Goal: Complete application form

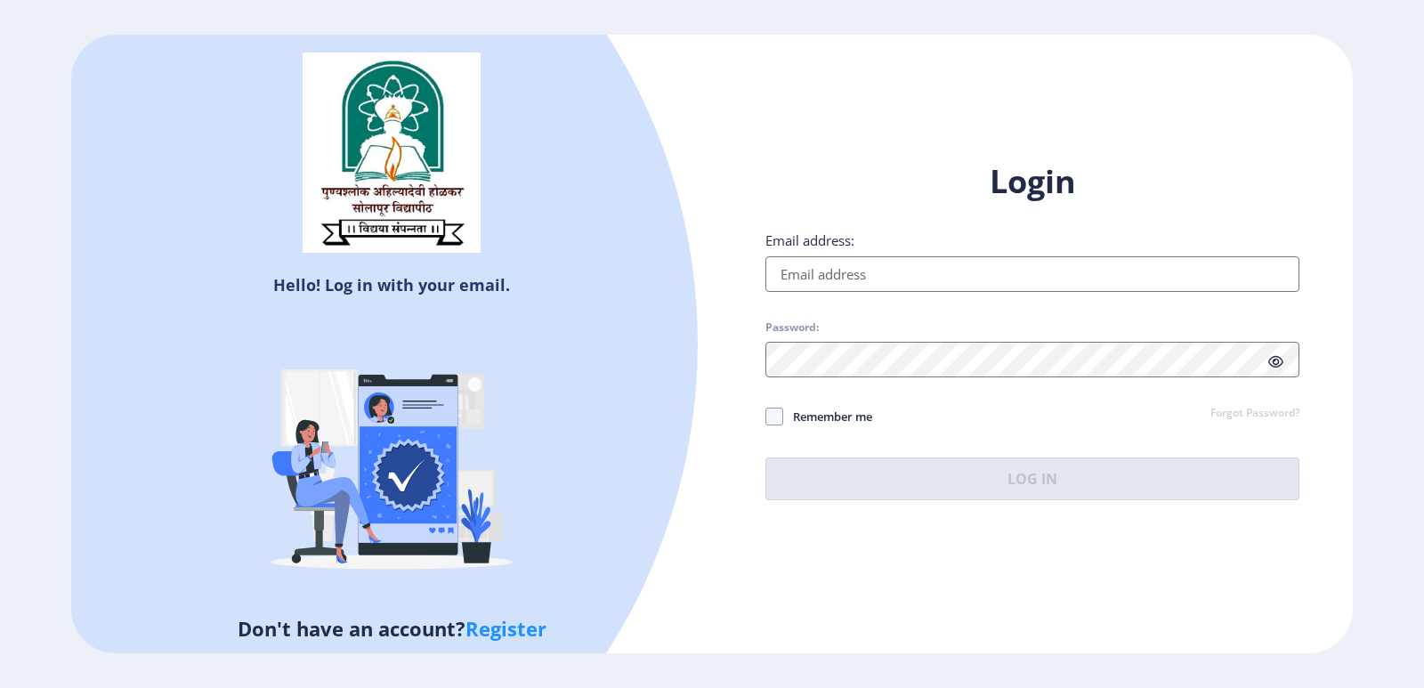
click at [805, 278] on input "Email address:" at bounding box center [1032, 274] width 534 height 36
type input "[EMAIL_ADDRESS][DOMAIN_NAME]"
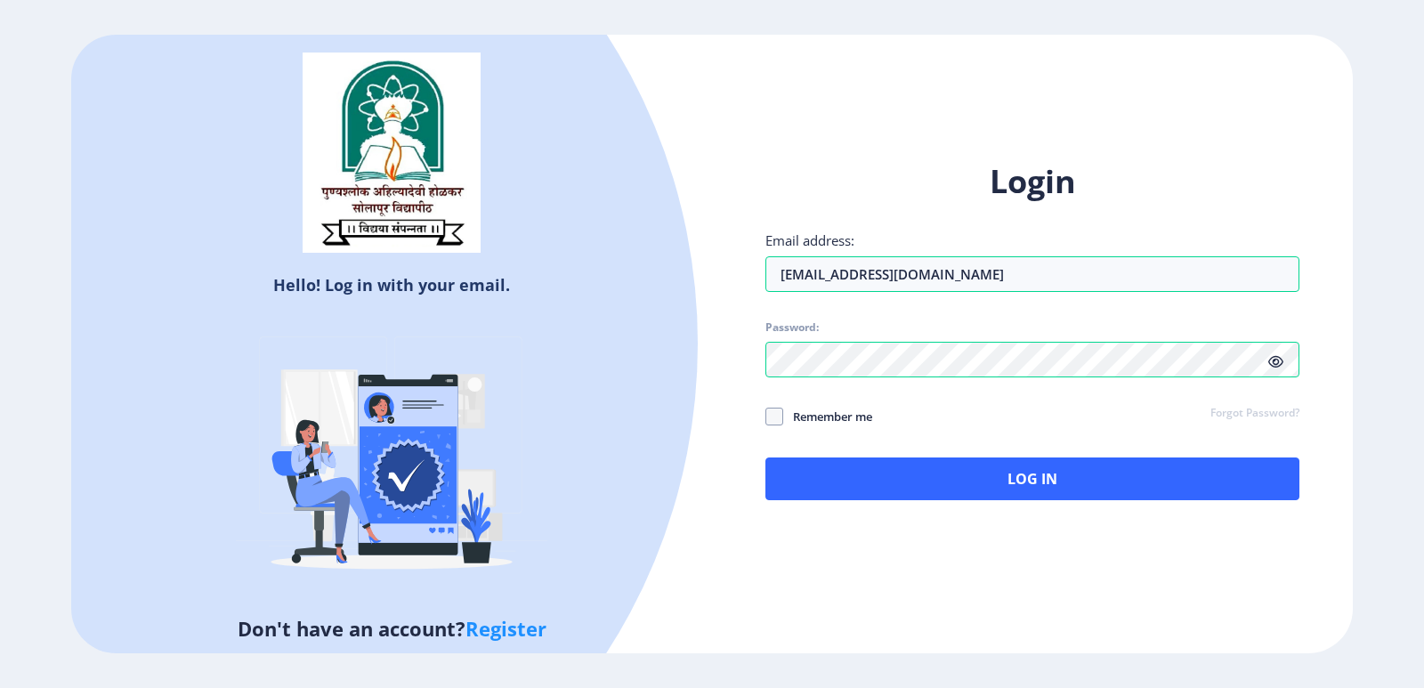
click at [1271, 362] on icon at bounding box center [1275, 361] width 15 height 13
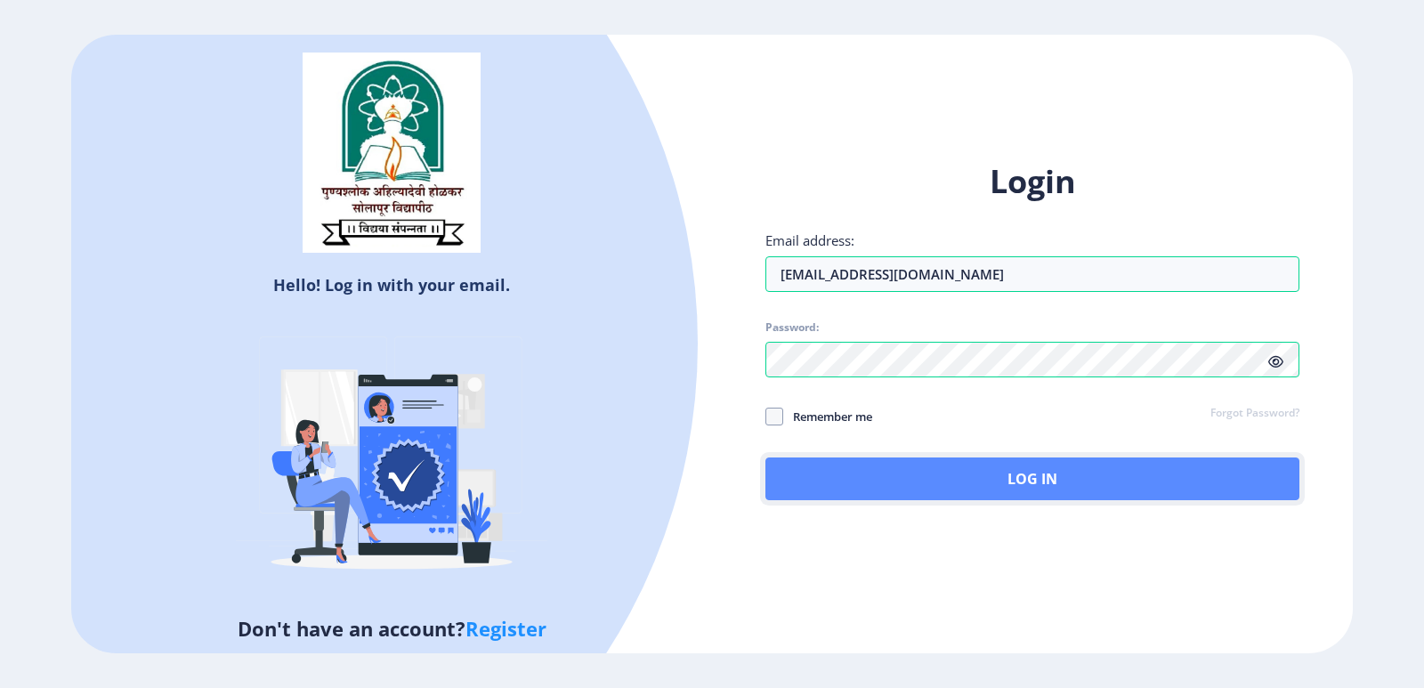
click at [1046, 480] on button "Log In" at bounding box center [1032, 478] width 534 height 43
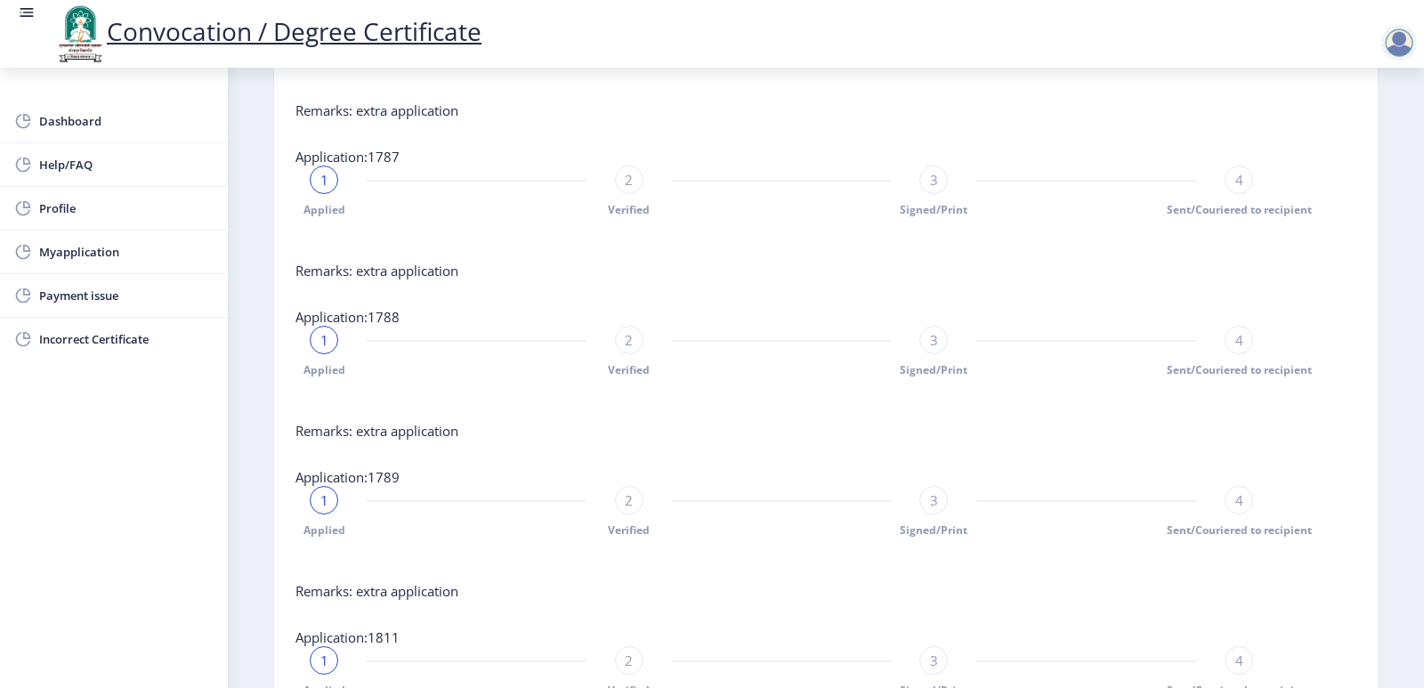
scroll to position [801, 0]
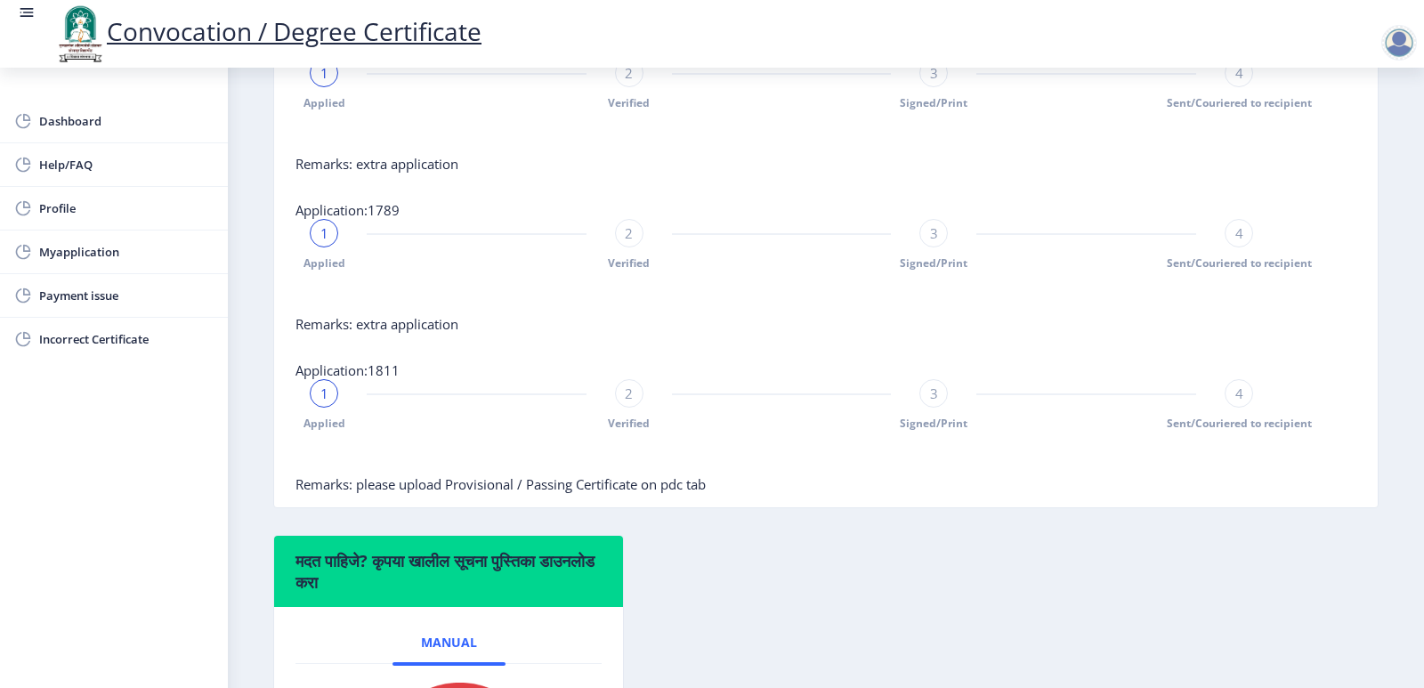
click at [602, 493] on span "Remarks: please upload Provisional / Passing Certificate on pdc tab" at bounding box center [500, 484] width 410 height 18
click at [525, 493] on span "Remarks: please upload Provisional / Passing Certificate on pdc tab" at bounding box center [500, 484] width 410 height 18
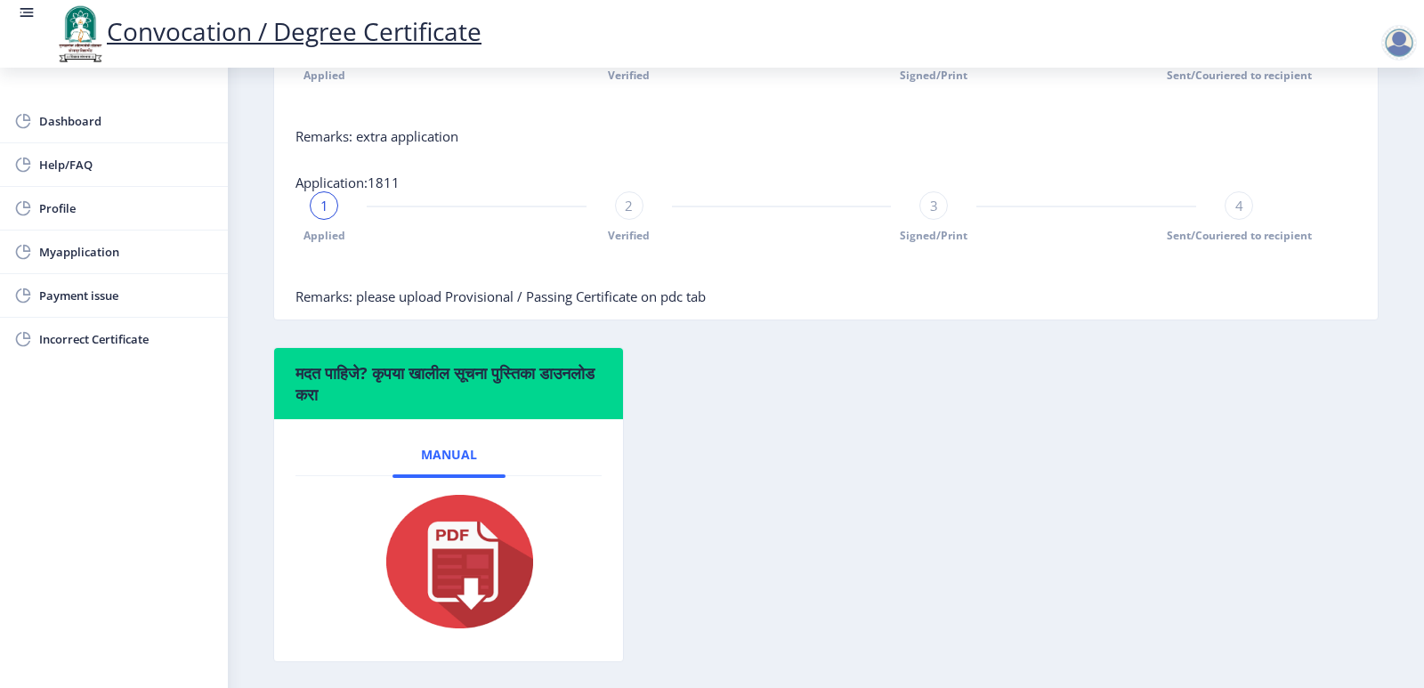
scroll to position [994, 0]
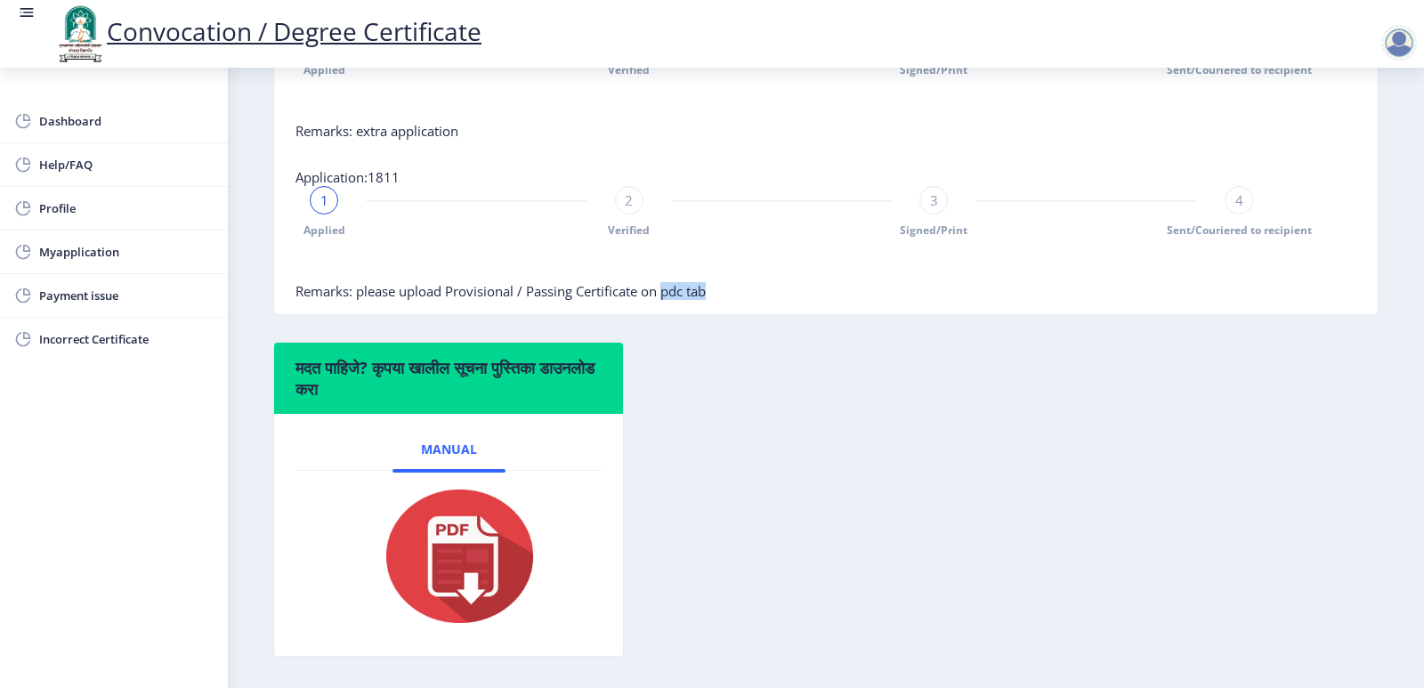
drag, startPoint x: 666, startPoint y: 323, endPoint x: 719, endPoint y: 324, distance: 53.4
click at [719, 314] on nb-card-body "Application:1811 1 Applied 2 Verified 3 Signed/Print 4 Sent/Couriered to recipi…" at bounding box center [825, 234] width 1103 height 160
click at [84, 252] on span "Myapplication" at bounding box center [126, 251] width 174 height 21
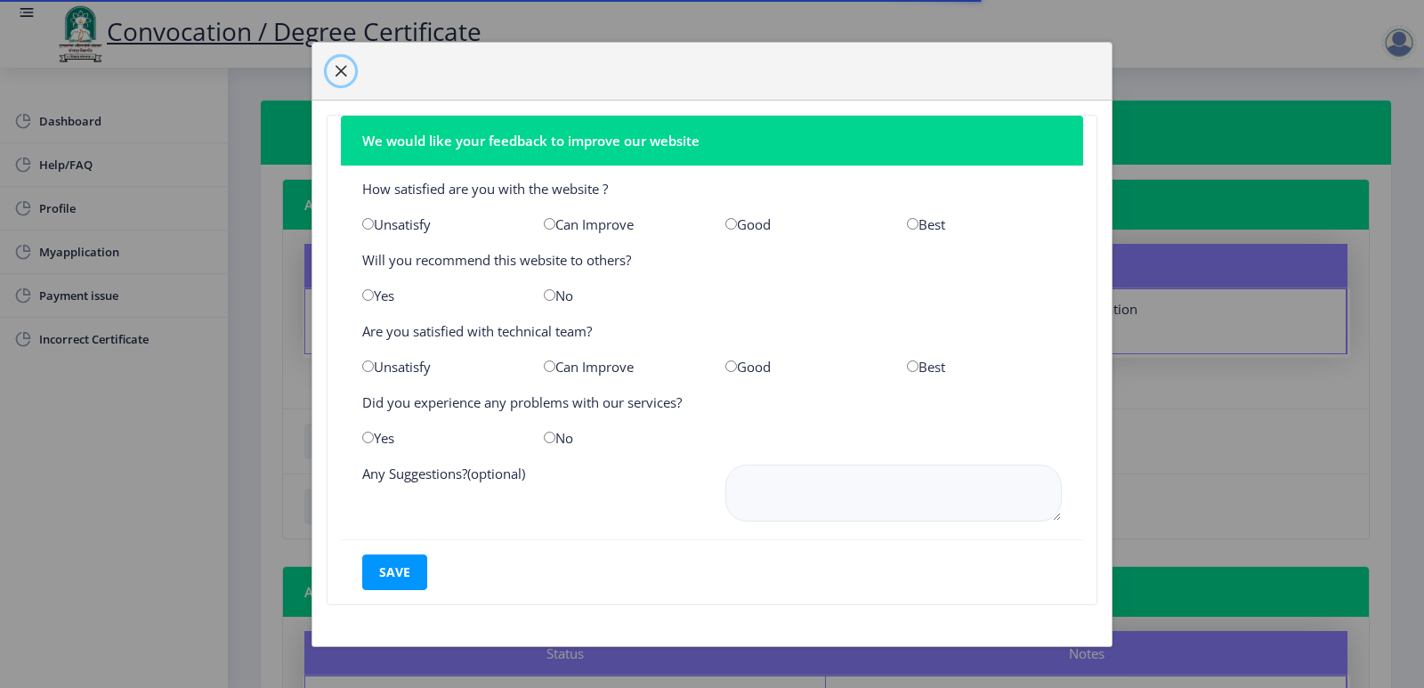
click at [344, 77] on span "button" at bounding box center [341, 71] width 14 height 14
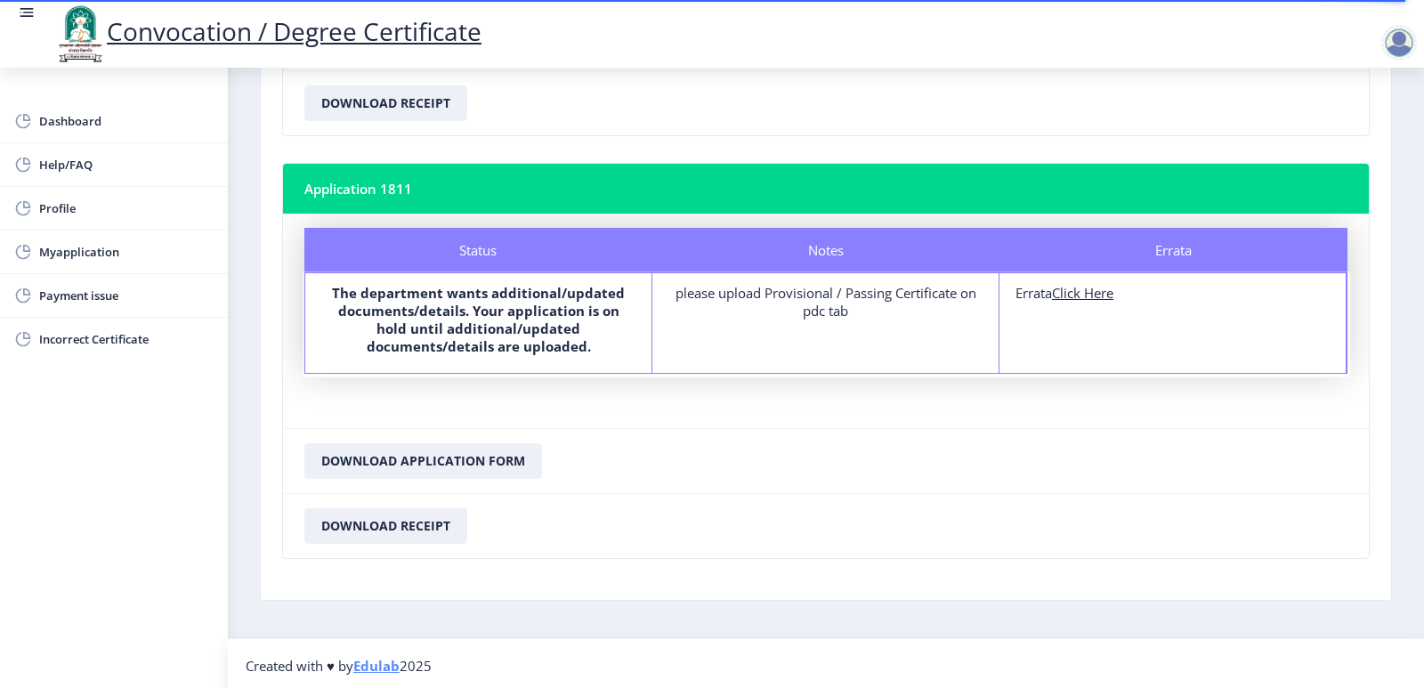
scroll to position [1569, 0]
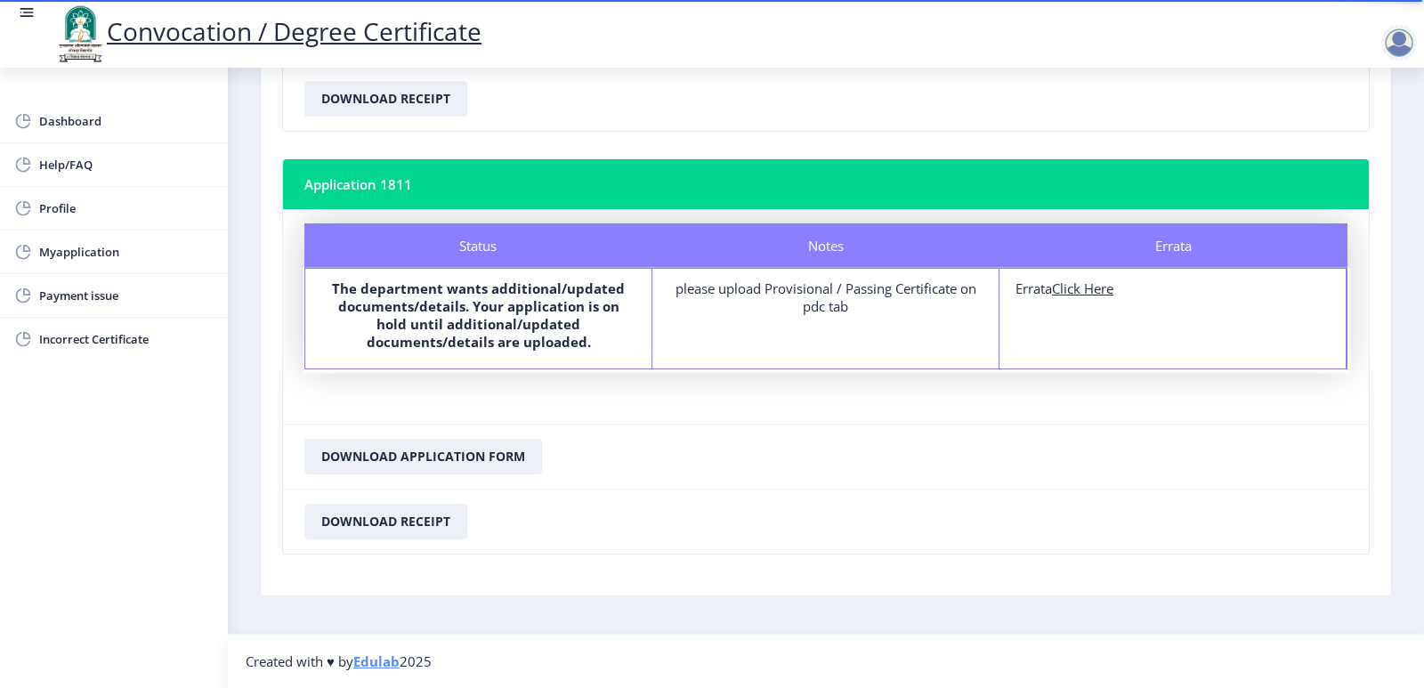
click at [1064, 287] on u "Click Here" at bounding box center [1082, 288] width 61 height 18
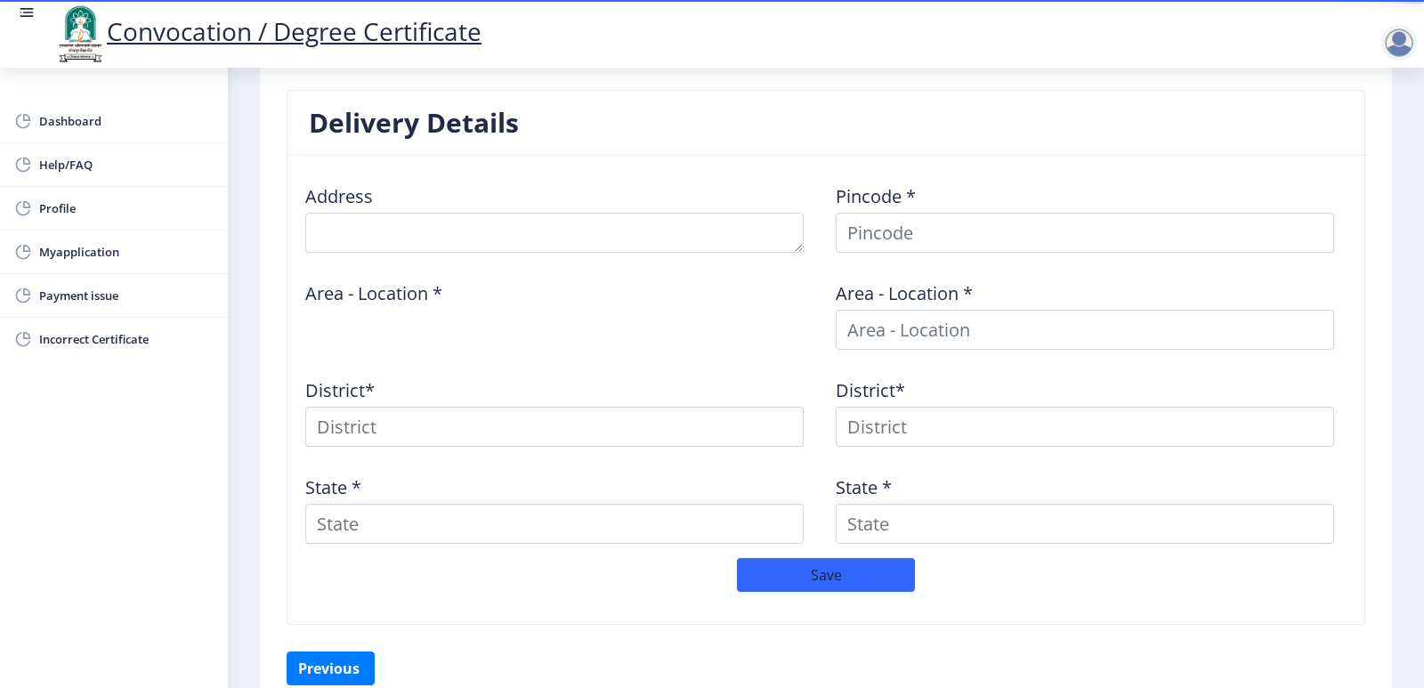
scroll to position [752, 0]
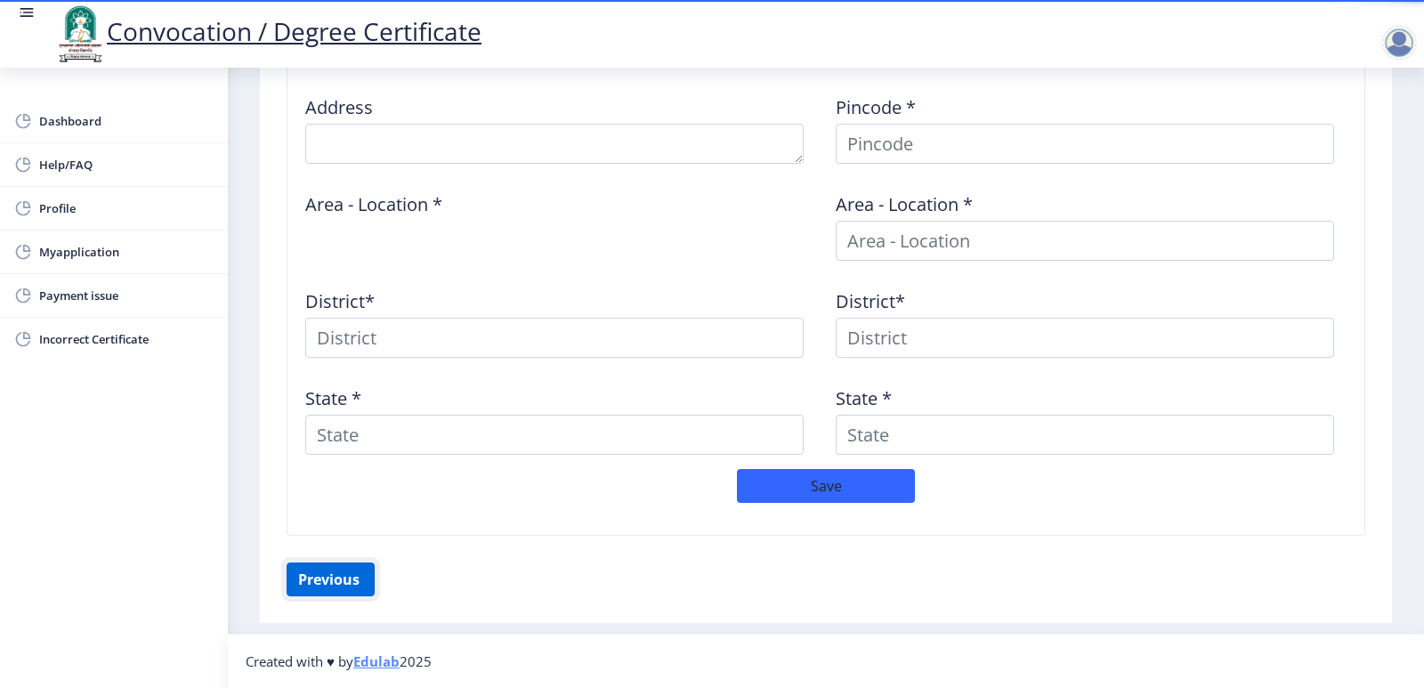
click at [353, 575] on button "Previous ‍" at bounding box center [331, 579] width 88 height 34
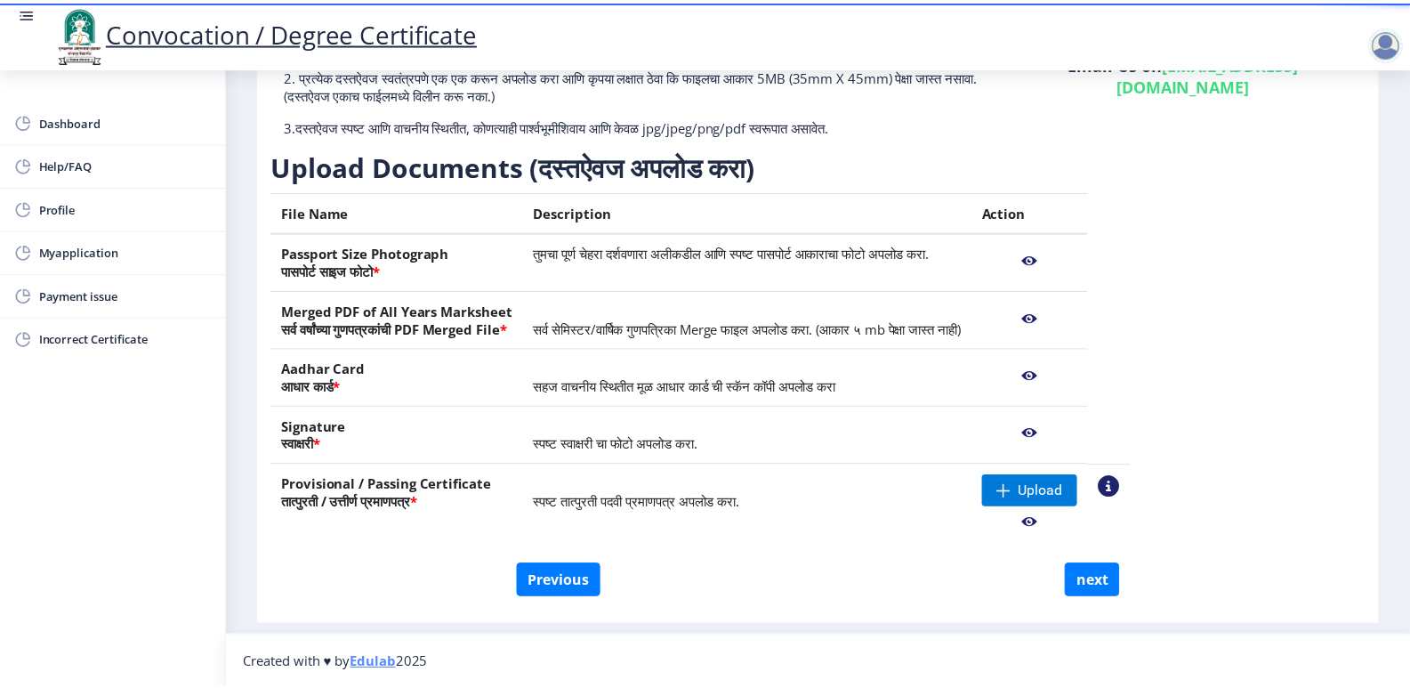
scroll to position [186, 0]
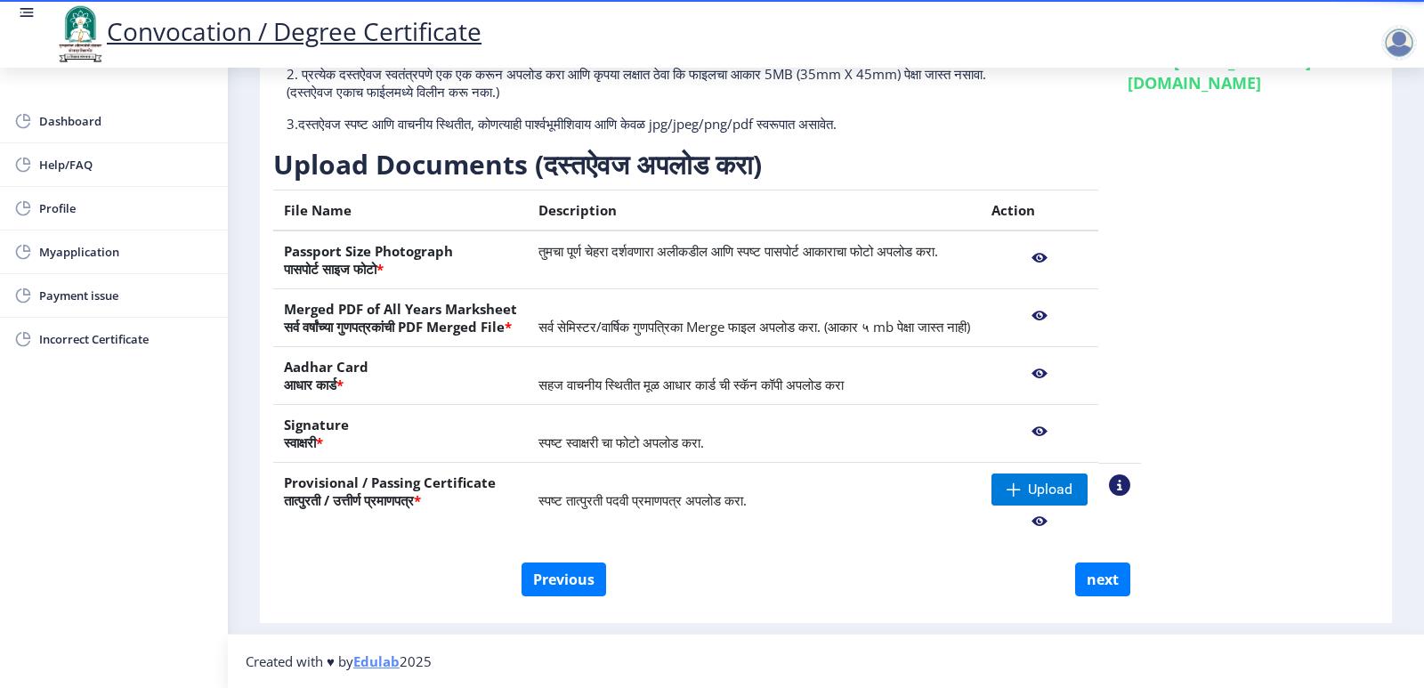
click at [1087, 522] on nb-action at bounding box center [1039, 521] width 96 height 32
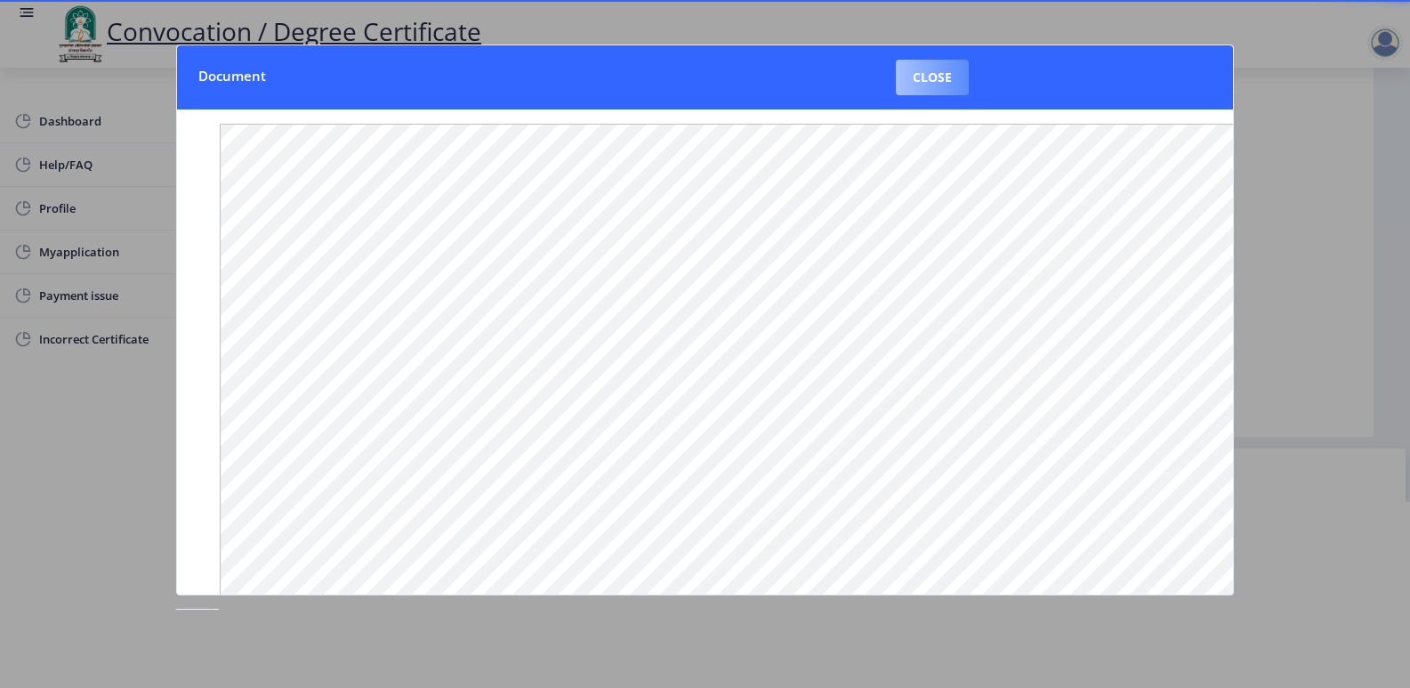
click at [936, 79] on button "Close" at bounding box center [932, 78] width 73 height 36
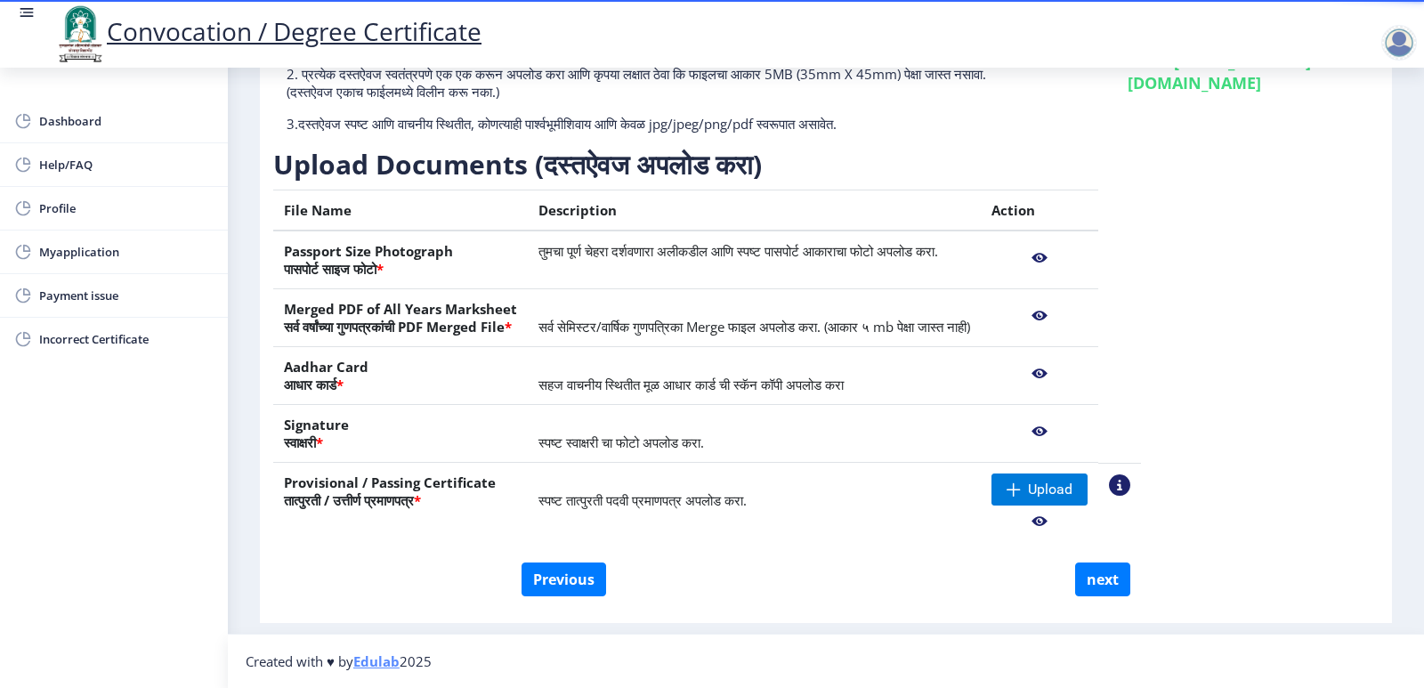
click at [1087, 262] on nb-action at bounding box center [1039, 258] width 96 height 32
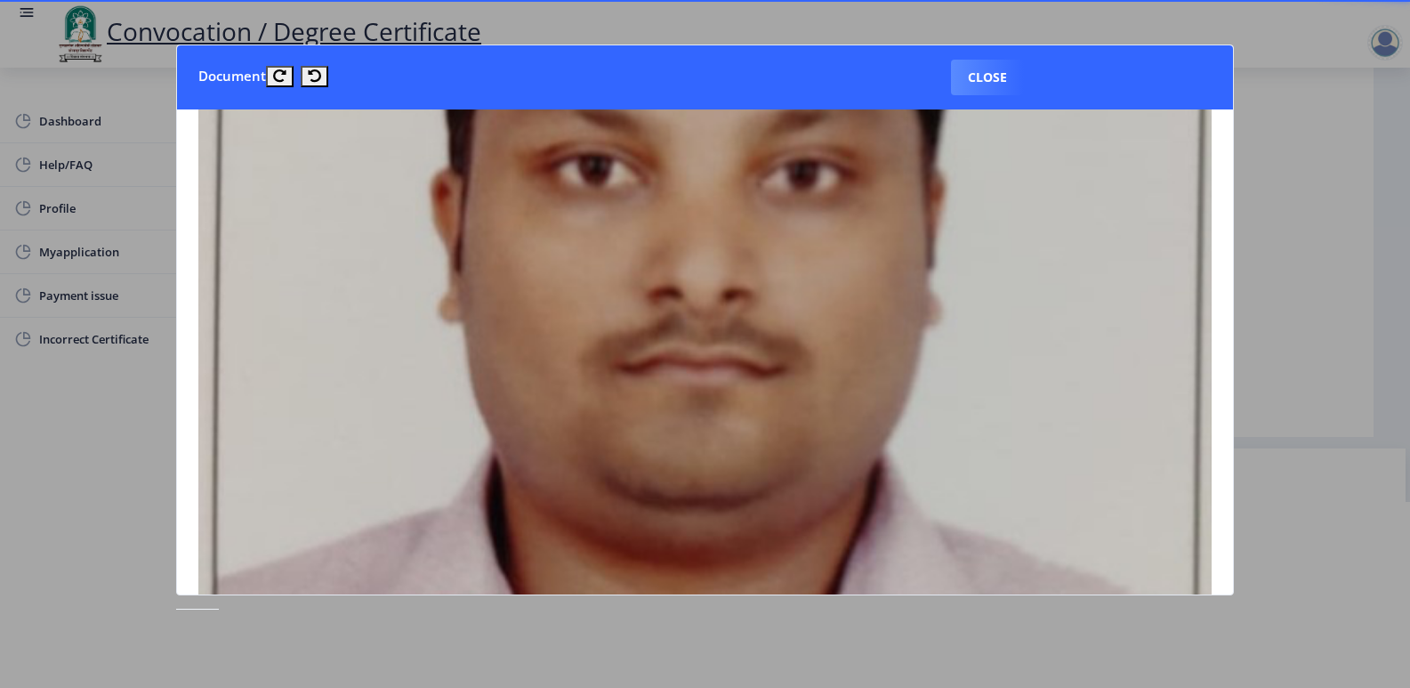
scroll to position [534, 0]
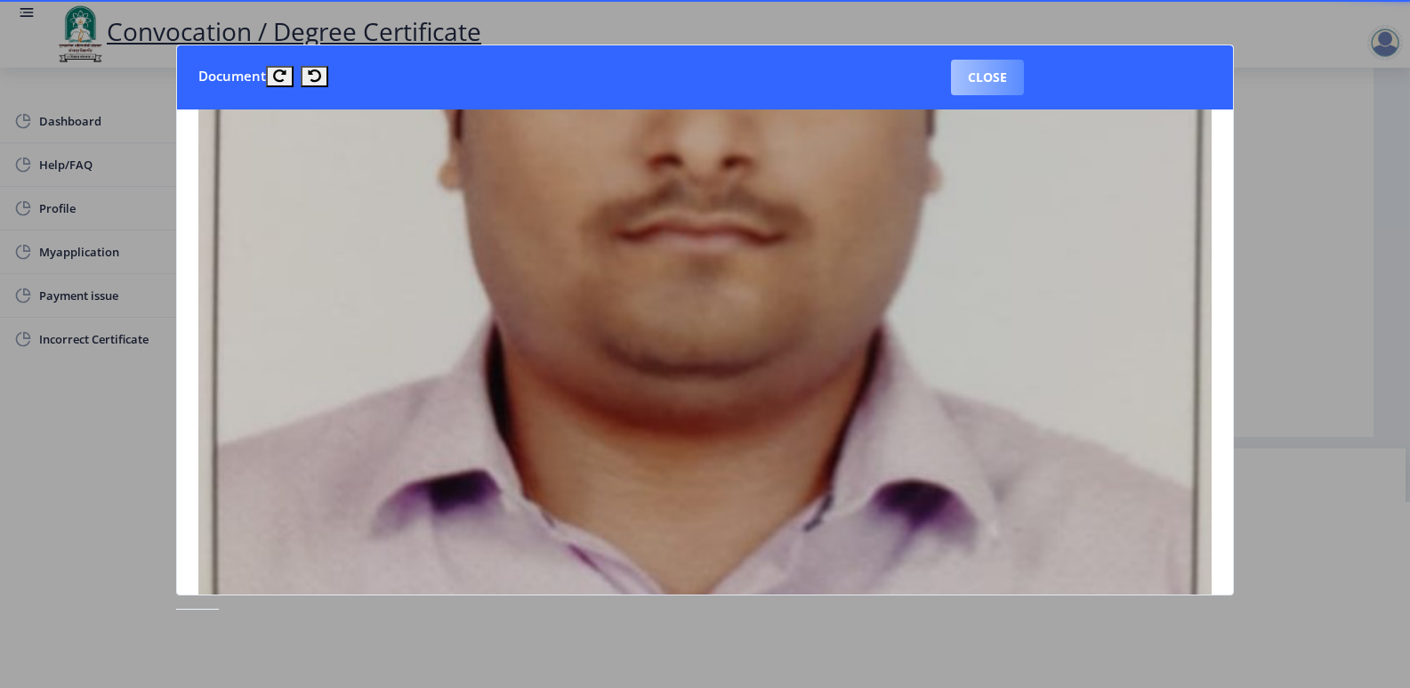
click at [989, 69] on button "Close" at bounding box center [987, 78] width 73 height 36
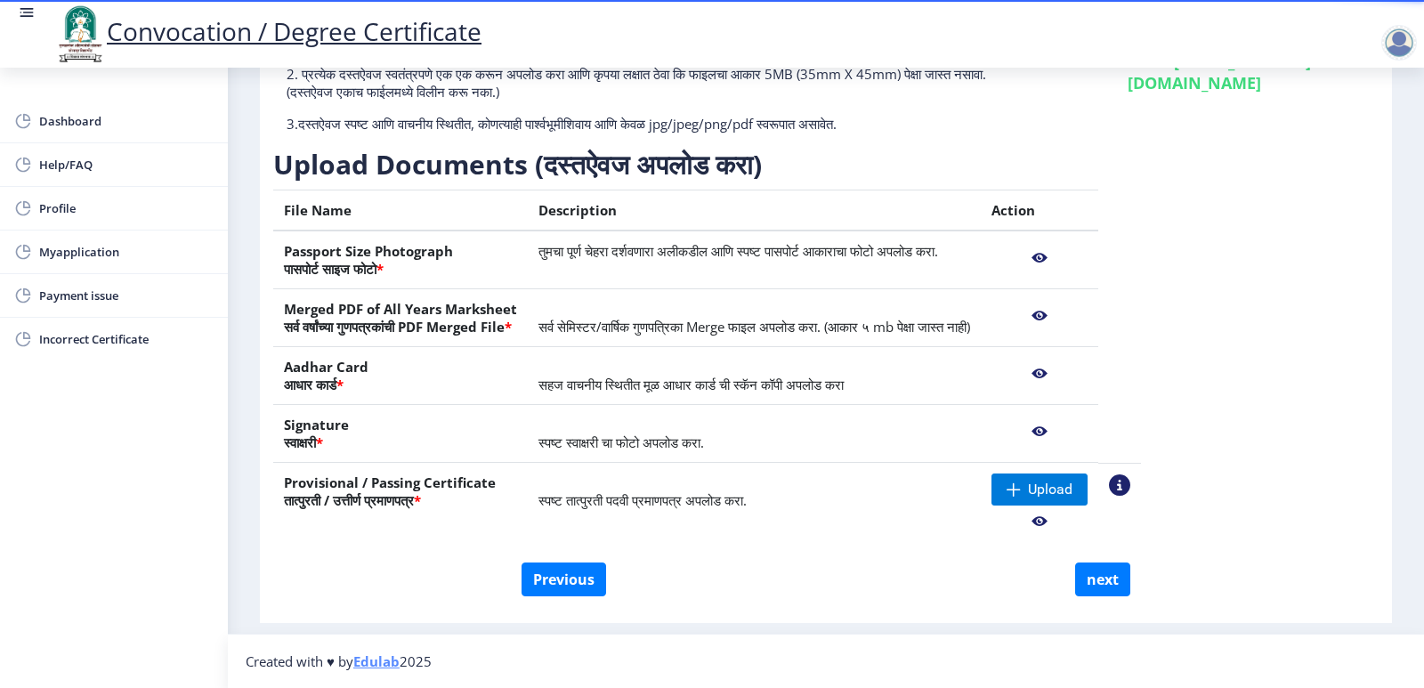
click at [1087, 315] on nb-action at bounding box center [1039, 316] width 96 height 32
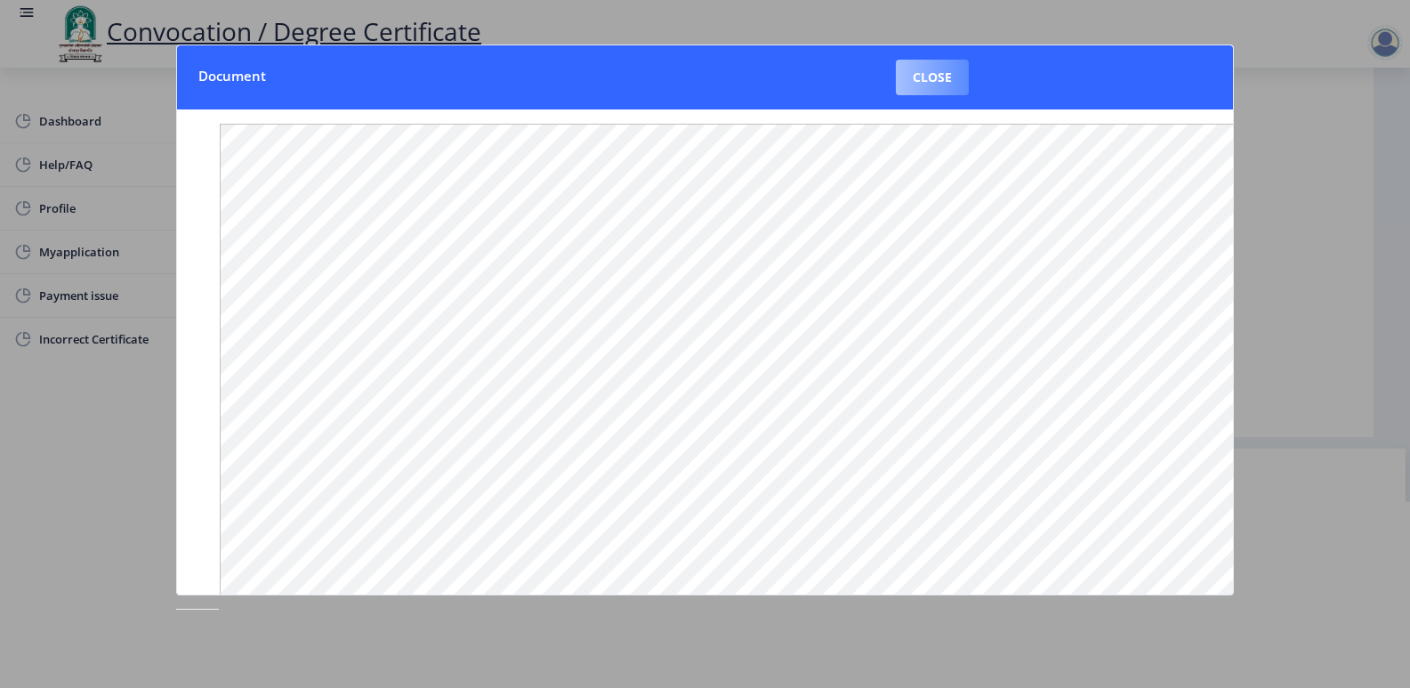
click at [931, 68] on button "Close" at bounding box center [932, 78] width 73 height 36
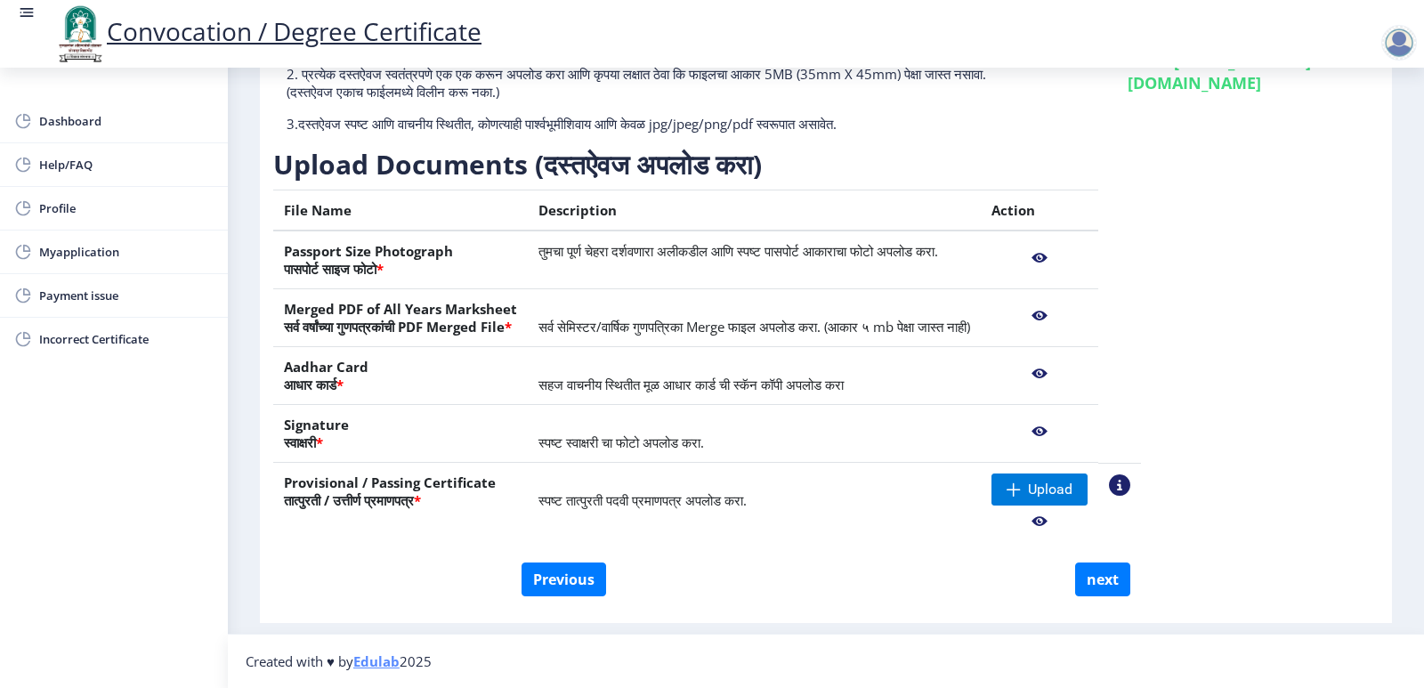
click at [1130, 482] on nb-action at bounding box center [1119, 484] width 21 height 21
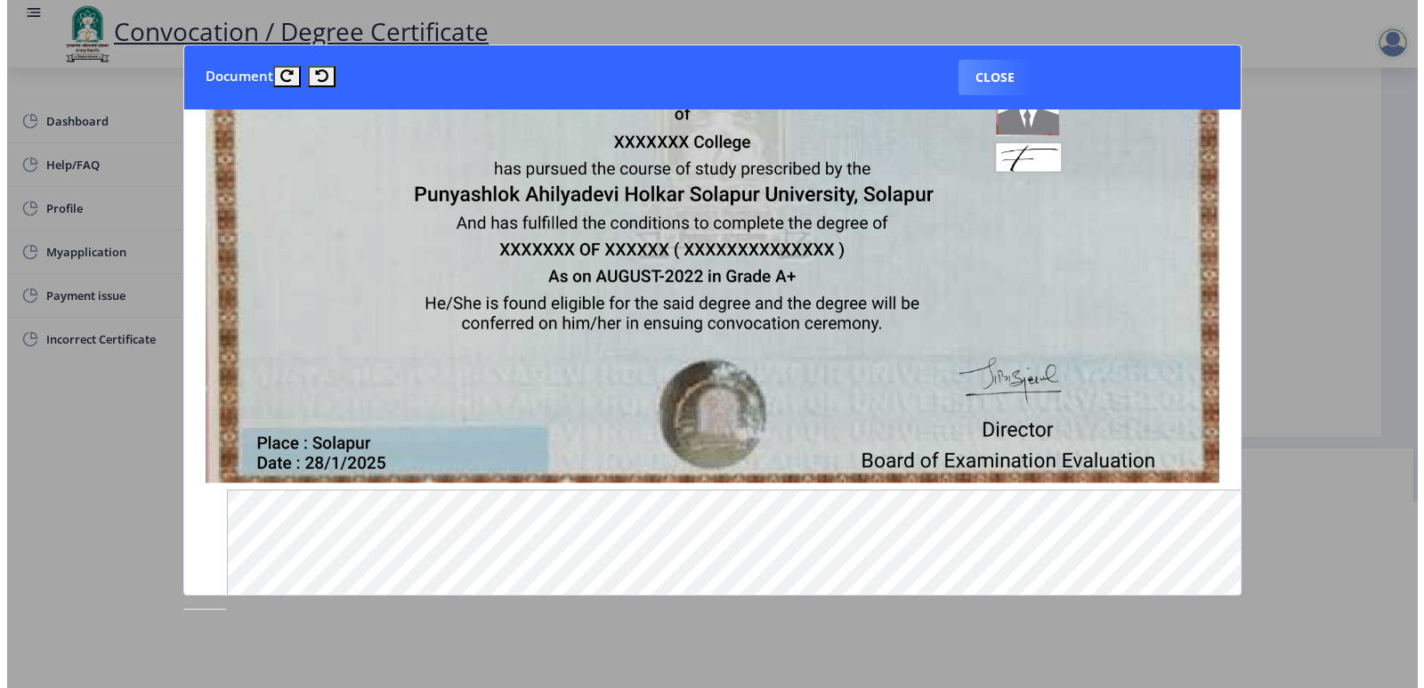
scroll to position [356, 0]
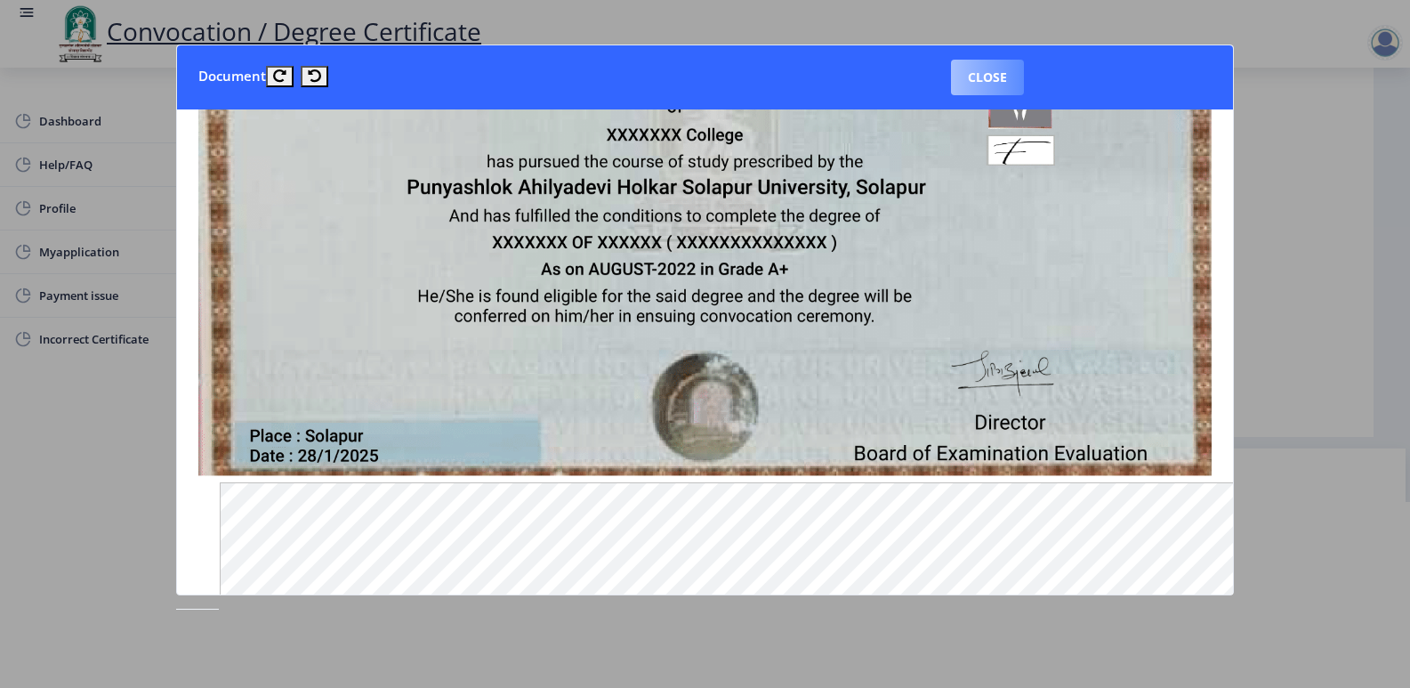
click at [996, 85] on button "Close" at bounding box center [987, 78] width 73 height 36
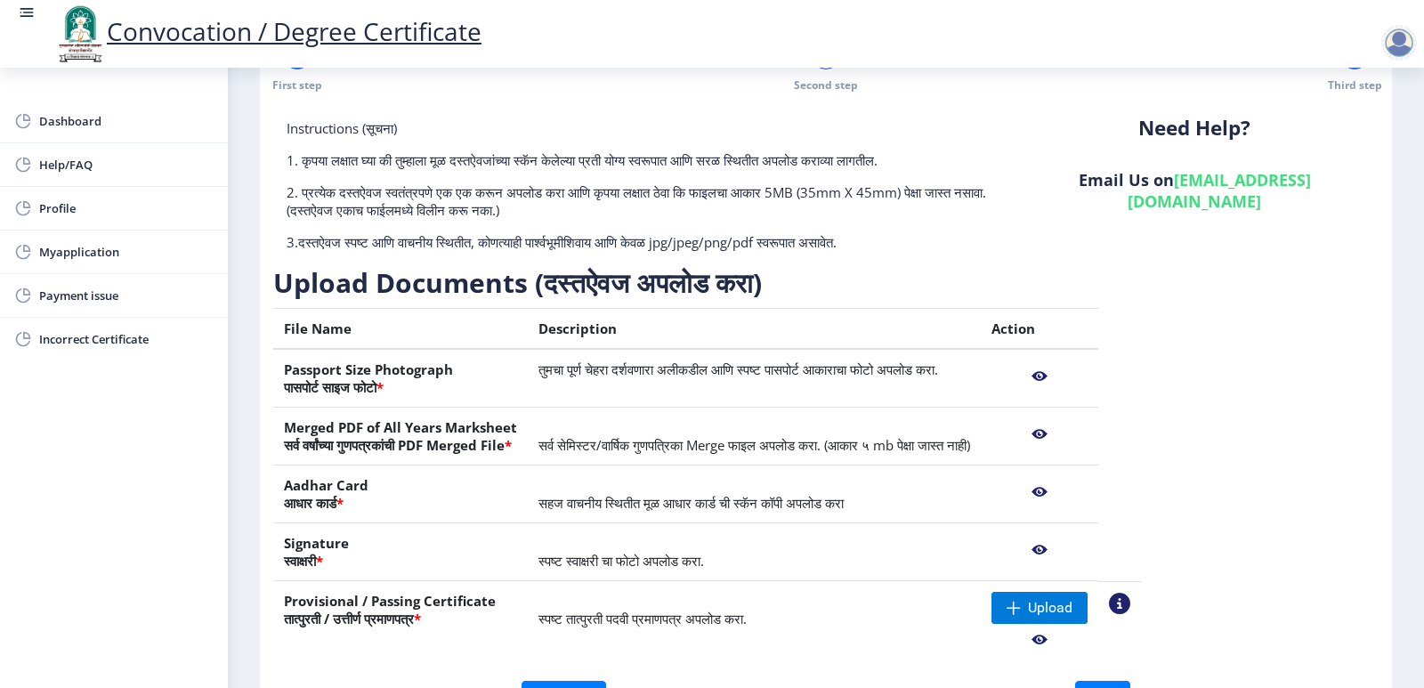
scroll to position [178, 0]
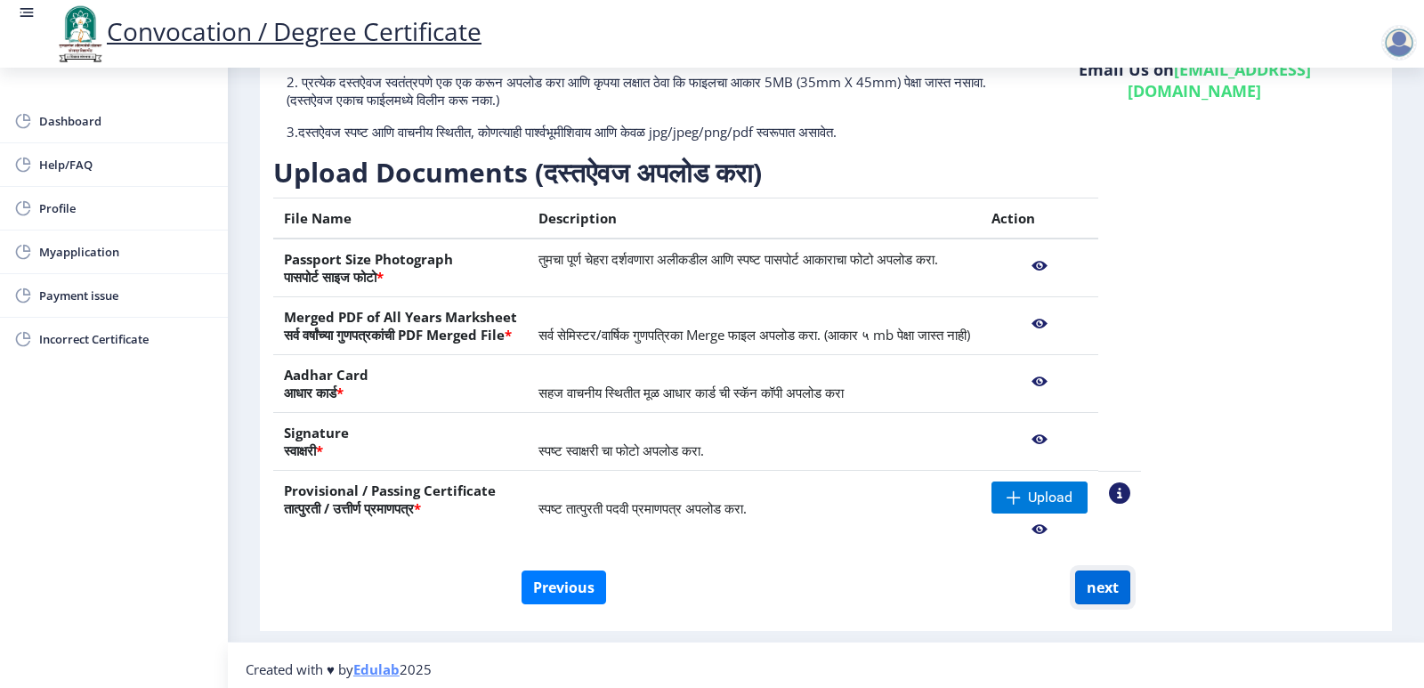
click at [1107, 587] on button "next" at bounding box center [1102, 587] width 55 height 34
select select
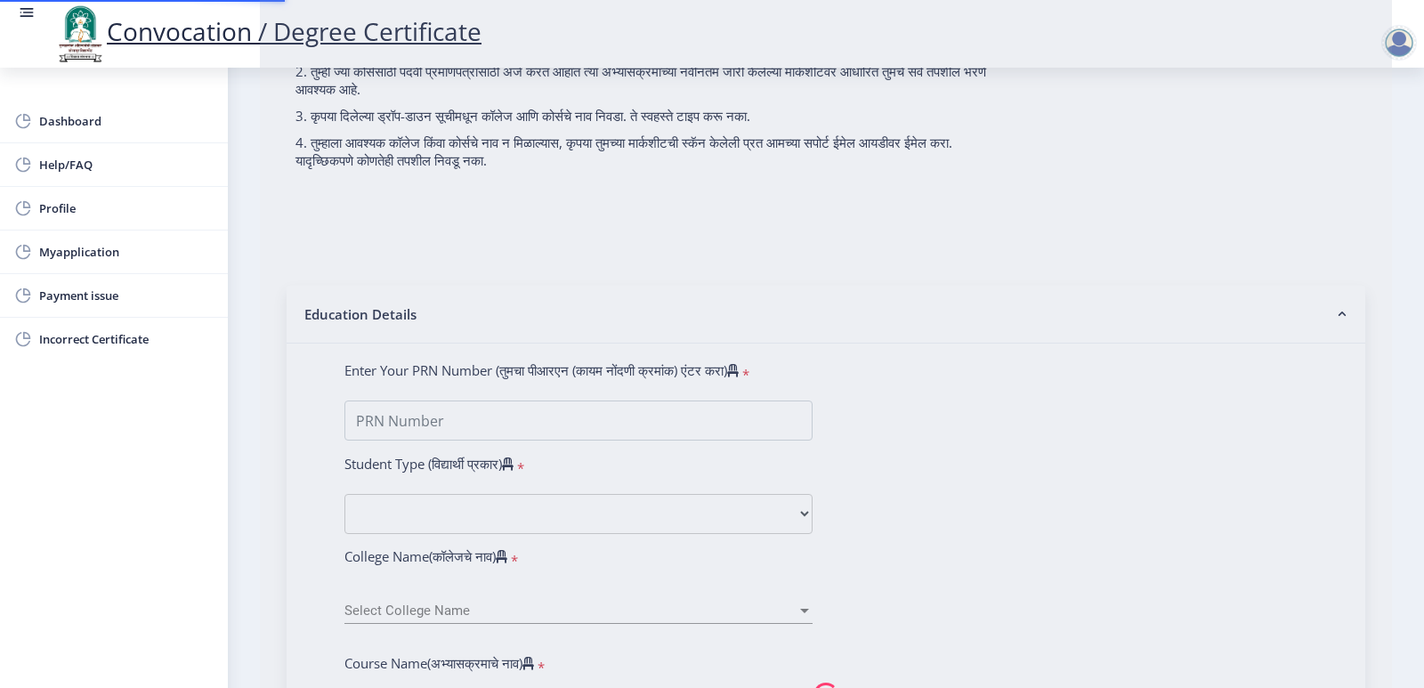
type input "[PERSON_NAME]"
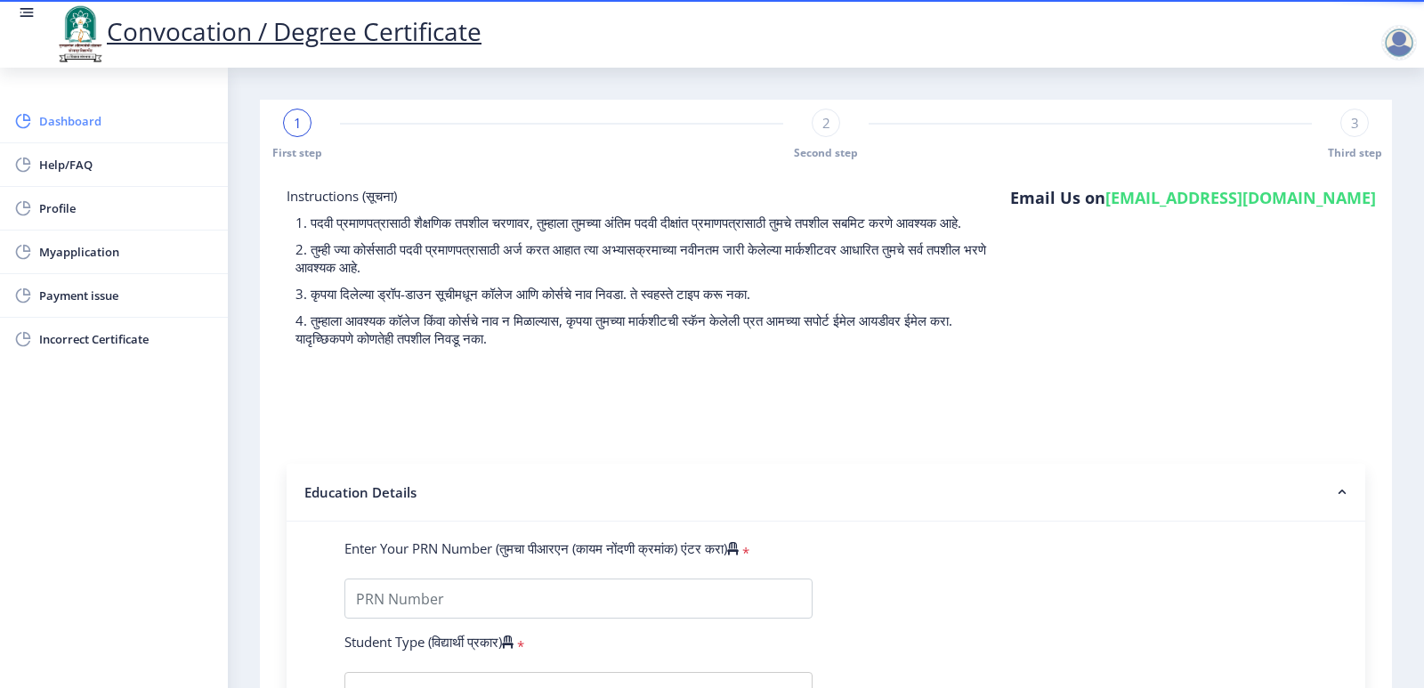
click at [79, 121] on span "Dashboard" at bounding box center [126, 120] width 174 height 21
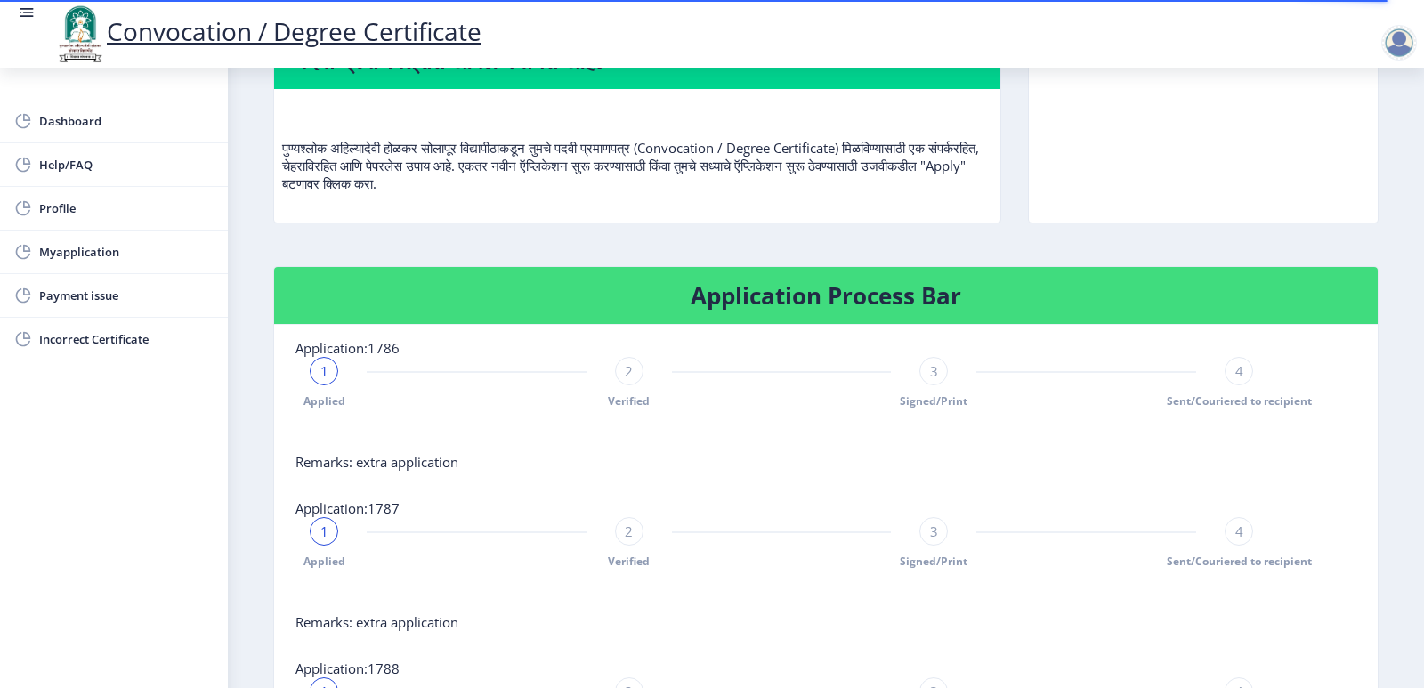
scroll to position [890, 0]
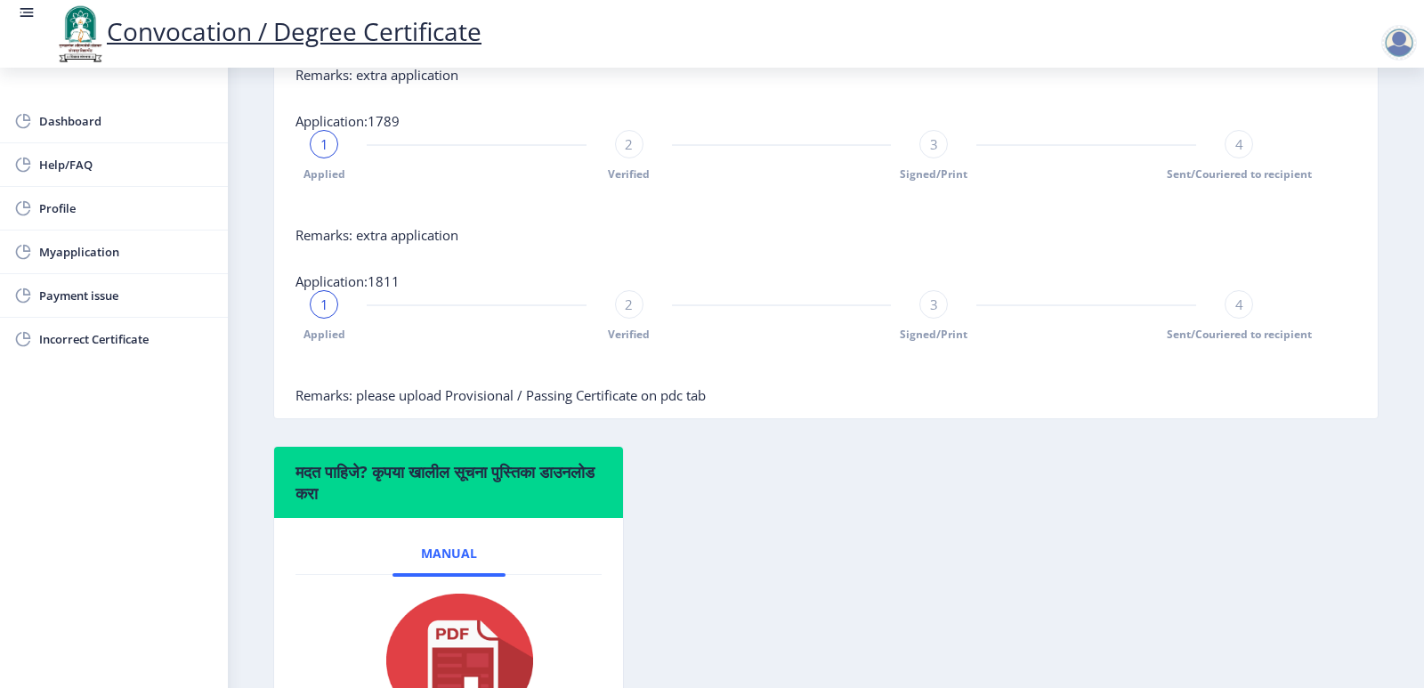
click at [704, 404] on span "Remarks: please upload Provisional / Passing Certificate on pdc tab" at bounding box center [500, 395] width 410 height 18
click at [598, 404] on span "Remarks: please upload Provisional / Passing Certificate on pdc tab" at bounding box center [500, 395] width 410 height 18
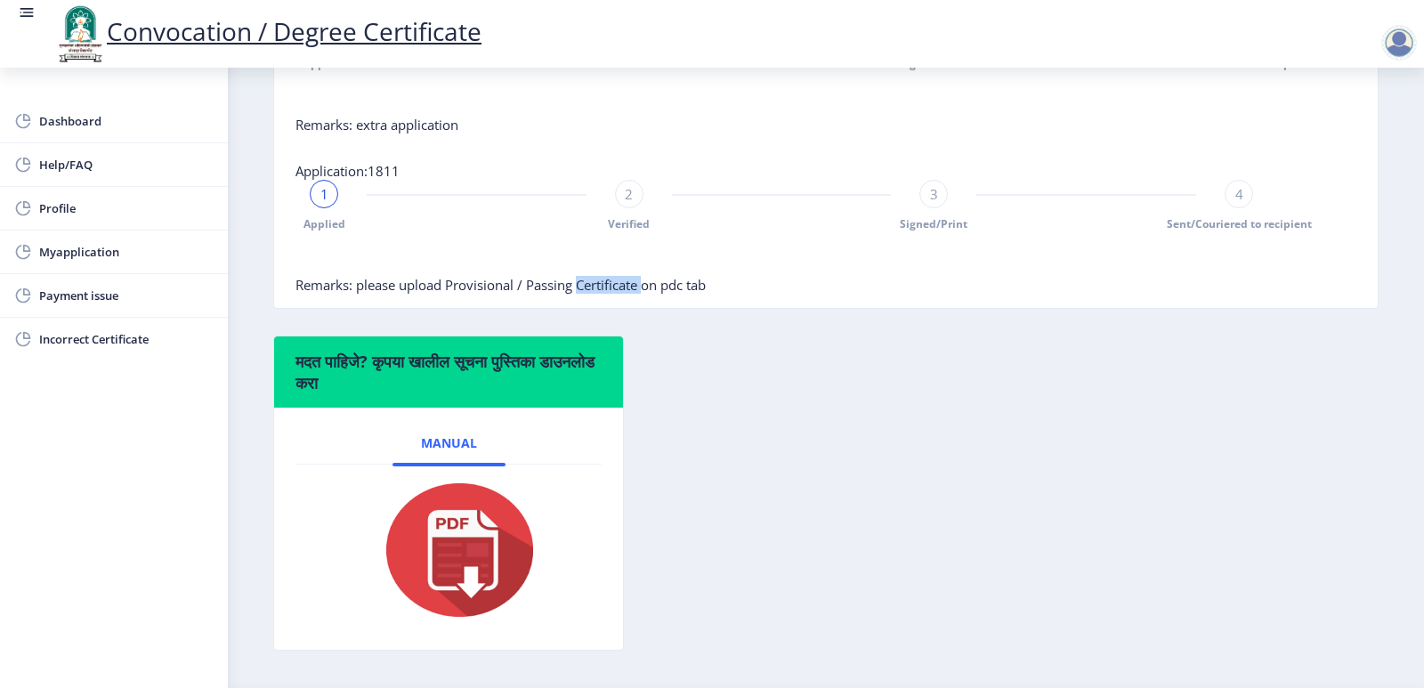
scroll to position [1068, 0]
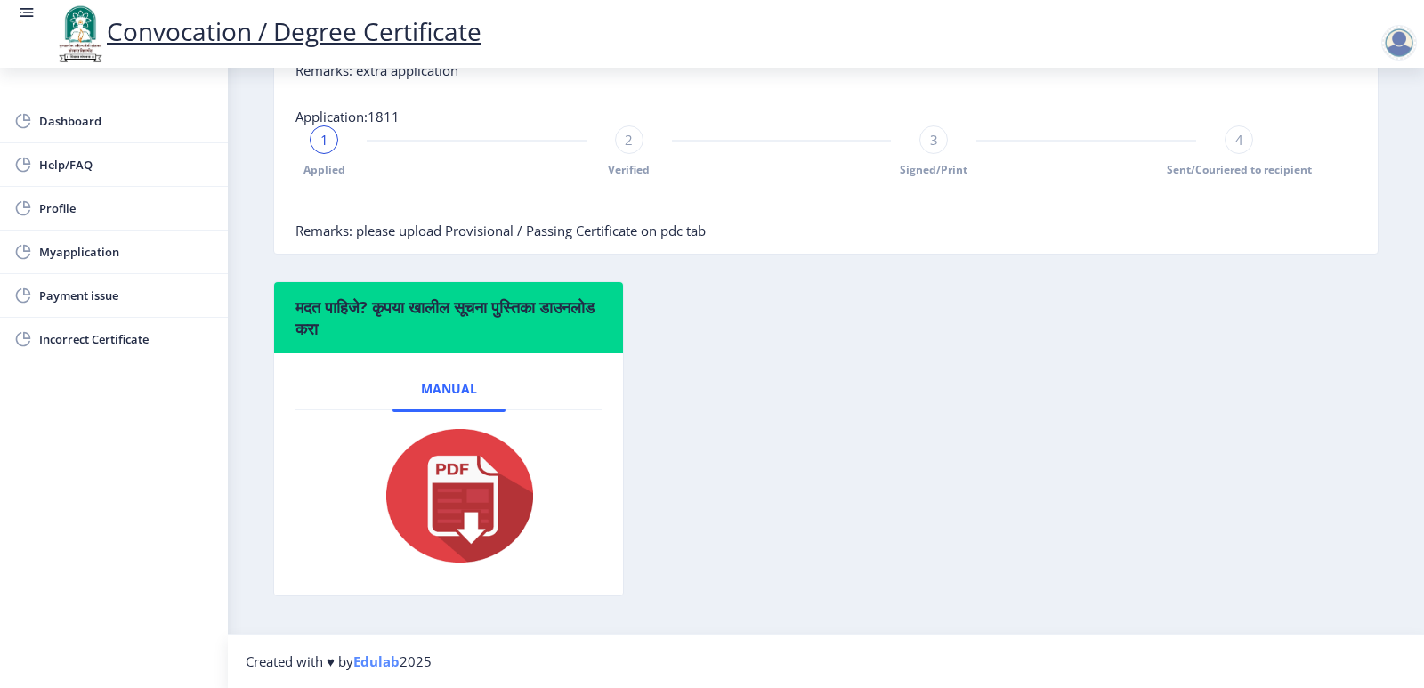
click at [698, 457] on div "मदत पाहिजे? कृपया खालील सूचना पुस्तिका डाउनलोड करा Manual" at bounding box center [826, 452] width 1132 height 342
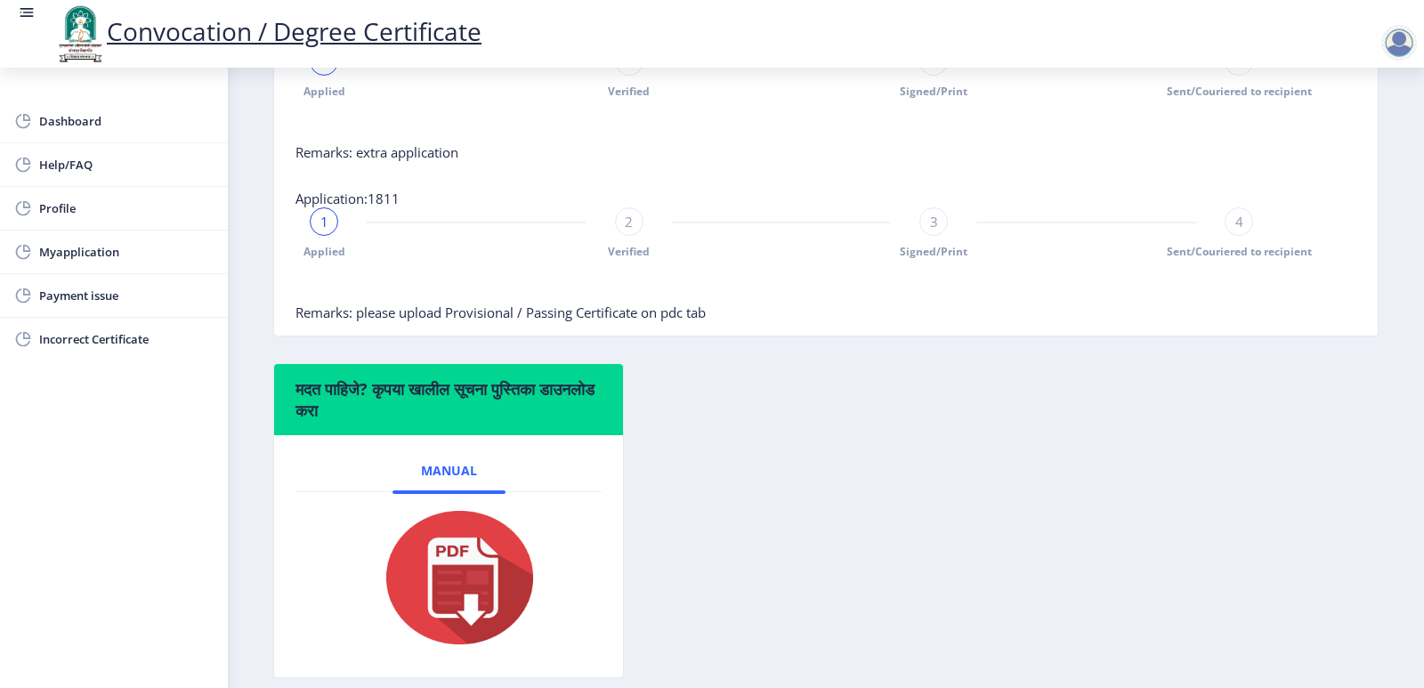
scroll to position [979, 0]
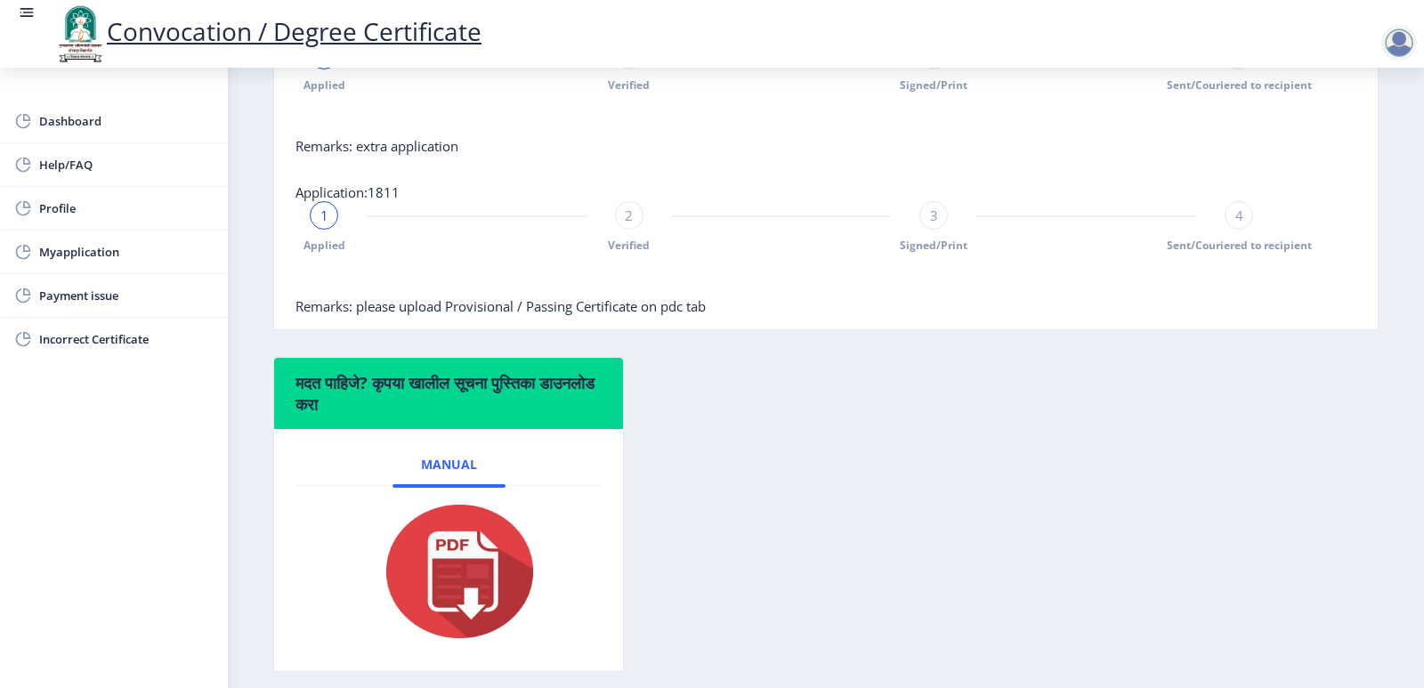
click at [628, 224] on span "2" at bounding box center [629, 215] width 8 height 18
click at [629, 224] on span "2" at bounding box center [629, 215] width 8 height 18
click at [615, 315] on span "Remarks: please upload Provisional / Passing Certificate on pdc tab" at bounding box center [500, 306] width 410 height 18
click at [931, 224] on span "3" at bounding box center [934, 215] width 8 height 18
click at [1238, 224] on span "4" at bounding box center [1239, 215] width 8 height 18
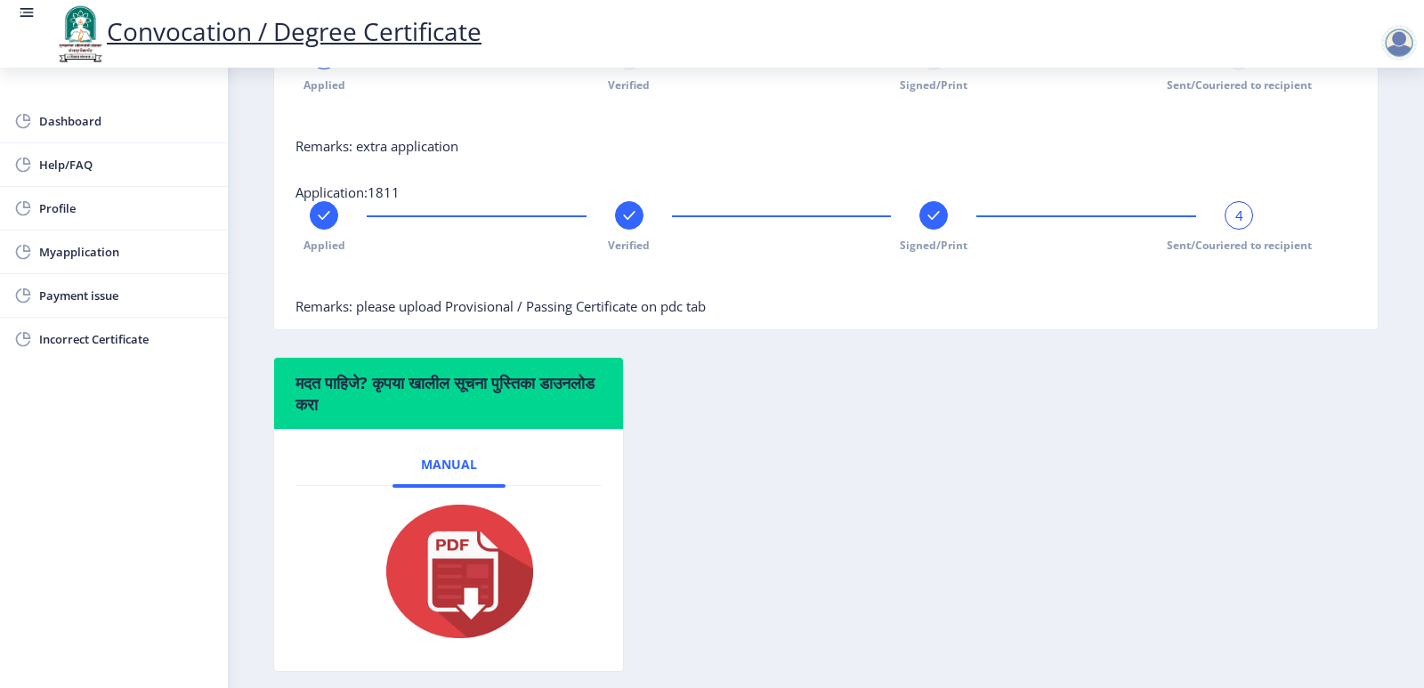
click at [625, 230] on div at bounding box center [629, 215] width 28 height 28
click at [919, 230] on div at bounding box center [933, 215] width 28 height 28
click at [1233, 224] on rect at bounding box center [1239, 215] width 18 height 18
click at [630, 224] on rect at bounding box center [629, 215] width 18 height 18
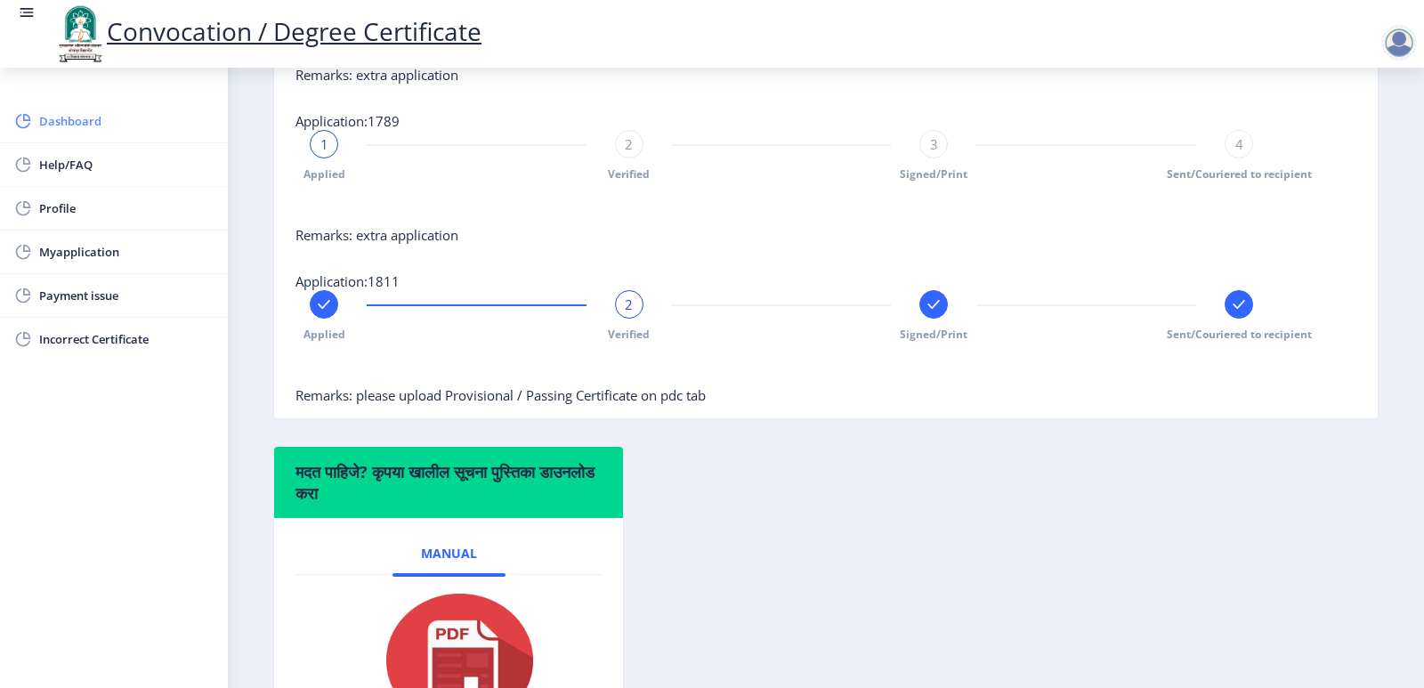
click at [61, 114] on span "Dashboard" at bounding box center [126, 120] width 174 height 21
click at [88, 115] on span "Dashboard" at bounding box center [126, 120] width 174 height 21
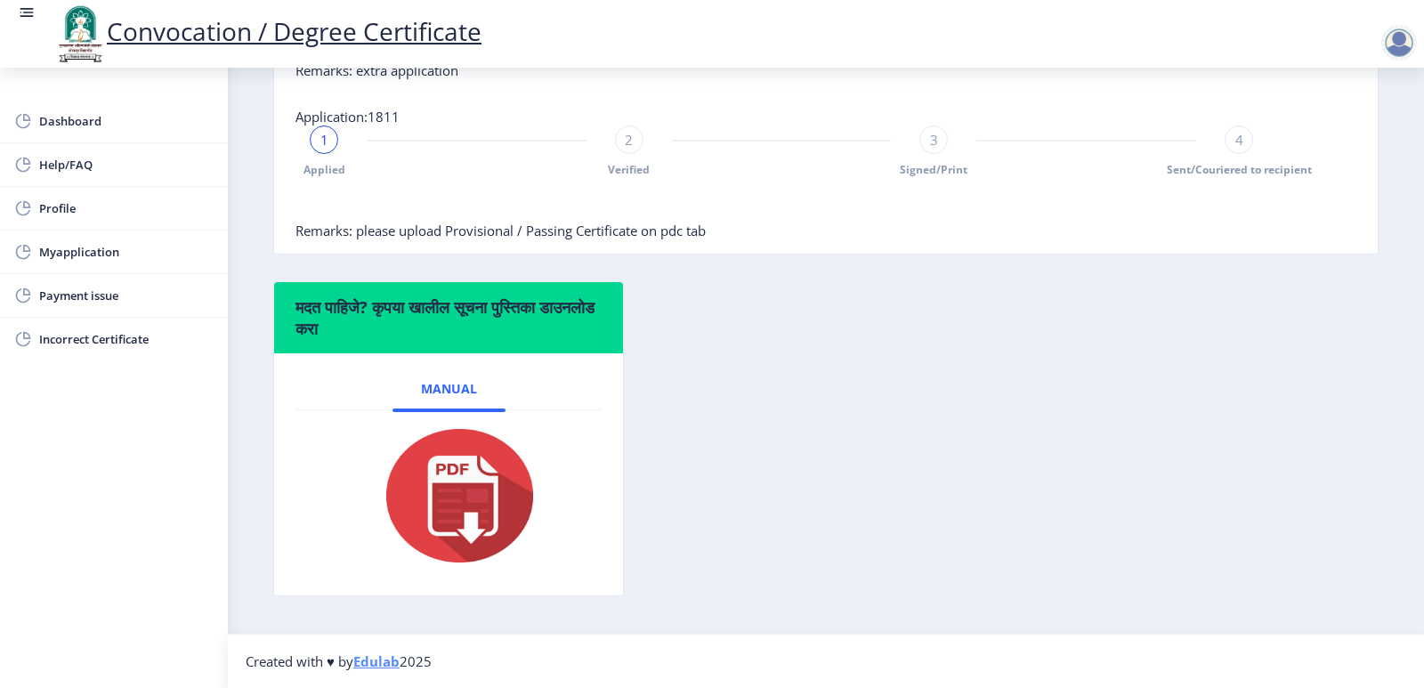
scroll to position [1083, 0]
drag, startPoint x: 379, startPoint y: 227, endPoint x: 733, endPoint y: 248, distance: 354.8
click at [733, 248] on nb-card-body "Application:1811 1 Applied 2 Verified 3 Signed/Print 4 Sent/Couriered to recipi…" at bounding box center [825, 173] width 1103 height 160
click at [81, 258] on span "Myapplication" at bounding box center [126, 251] width 174 height 21
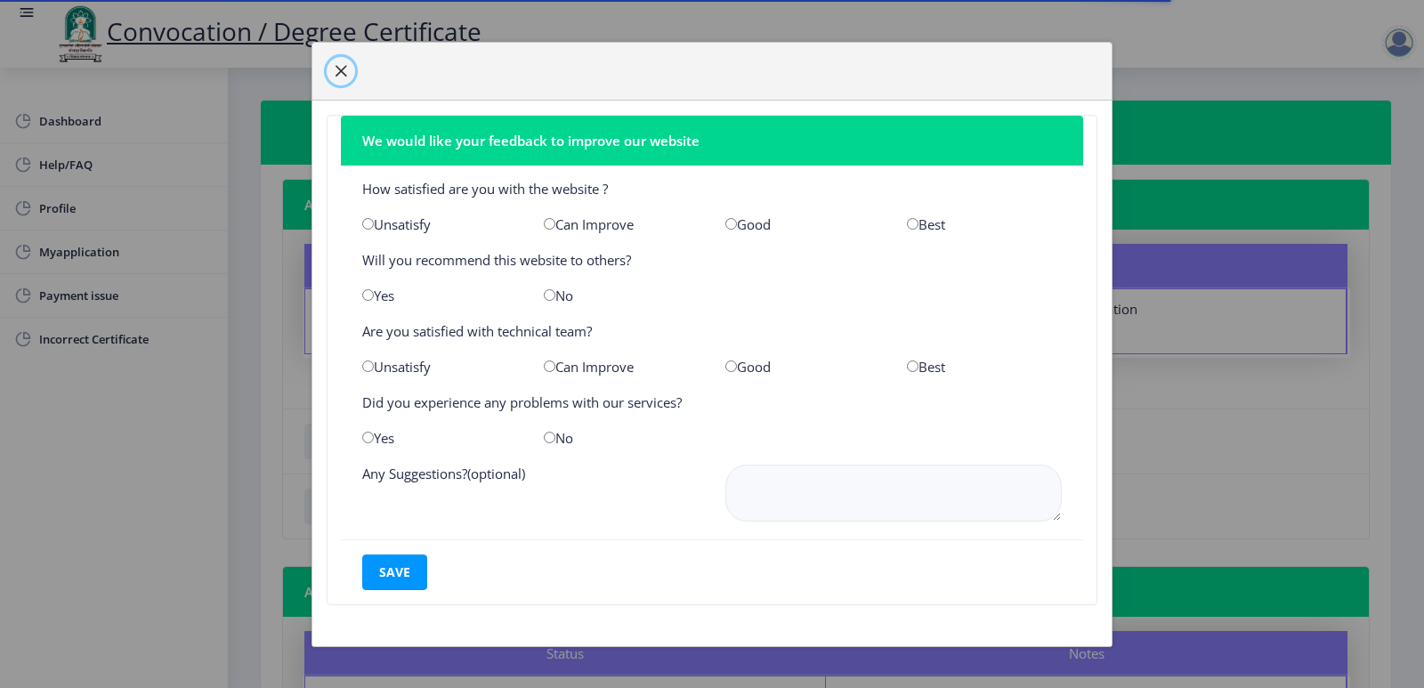
click at [341, 64] on span "button" at bounding box center [341, 71] width 14 height 14
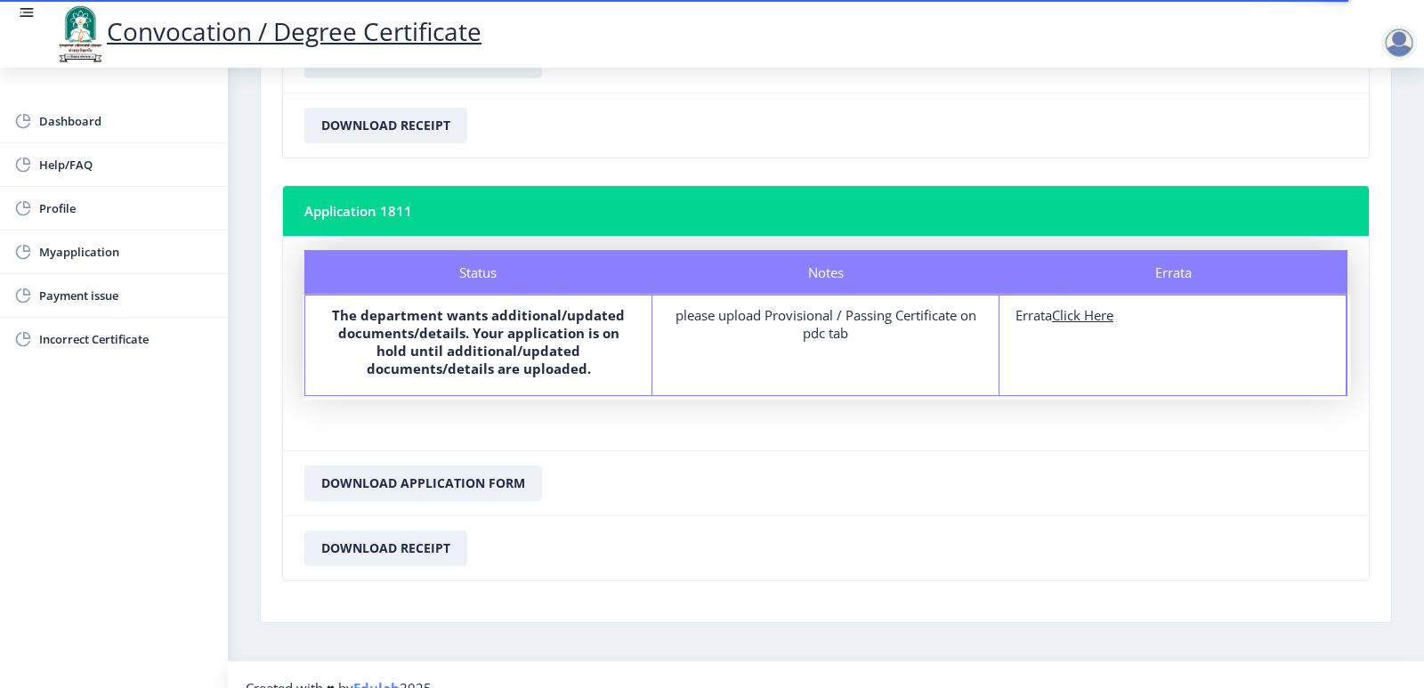
scroll to position [1569, 0]
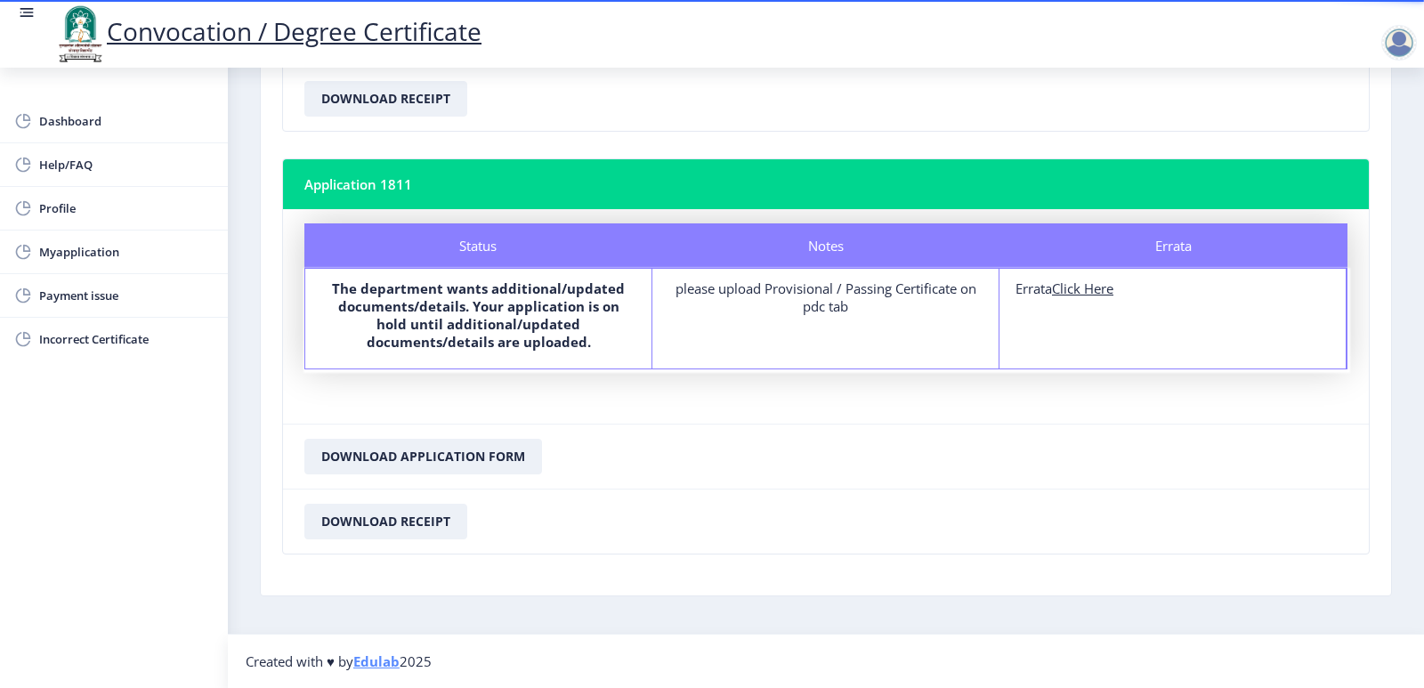
click at [1089, 284] on u "Click Here" at bounding box center [1082, 288] width 61 height 18
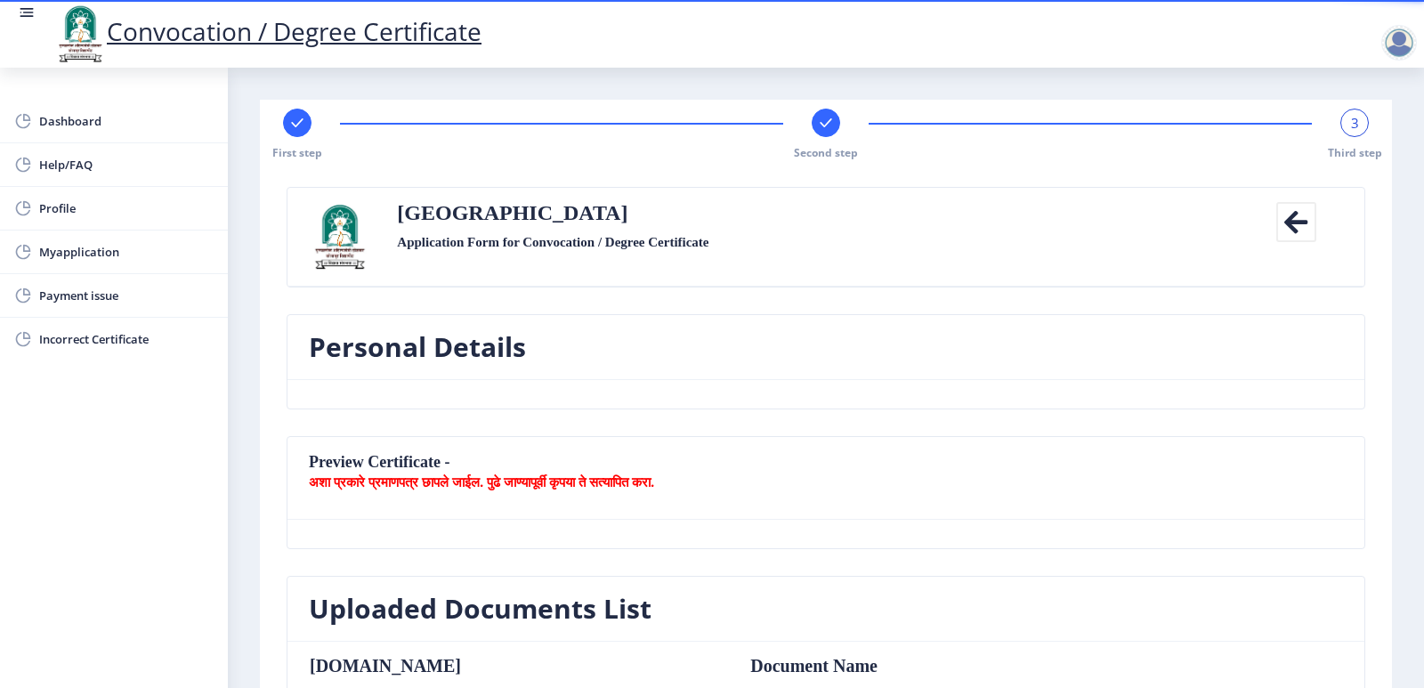
click at [1299, 216] on icon at bounding box center [1296, 222] width 40 height 40
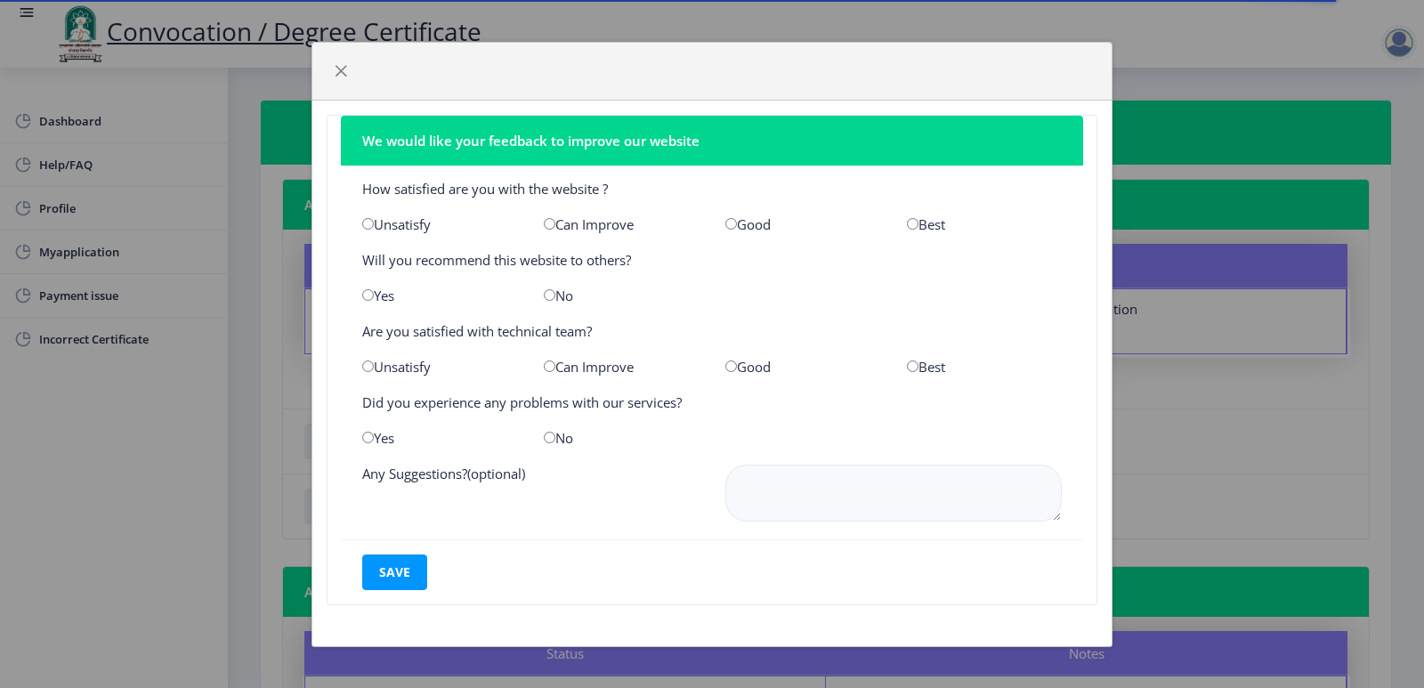
click at [1159, 51] on div "We would like your feedback to improve our website How satisfied are you with t…" at bounding box center [712, 344] width 1424 height 688
click at [332, 64] on button "button" at bounding box center [341, 71] width 28 height 28
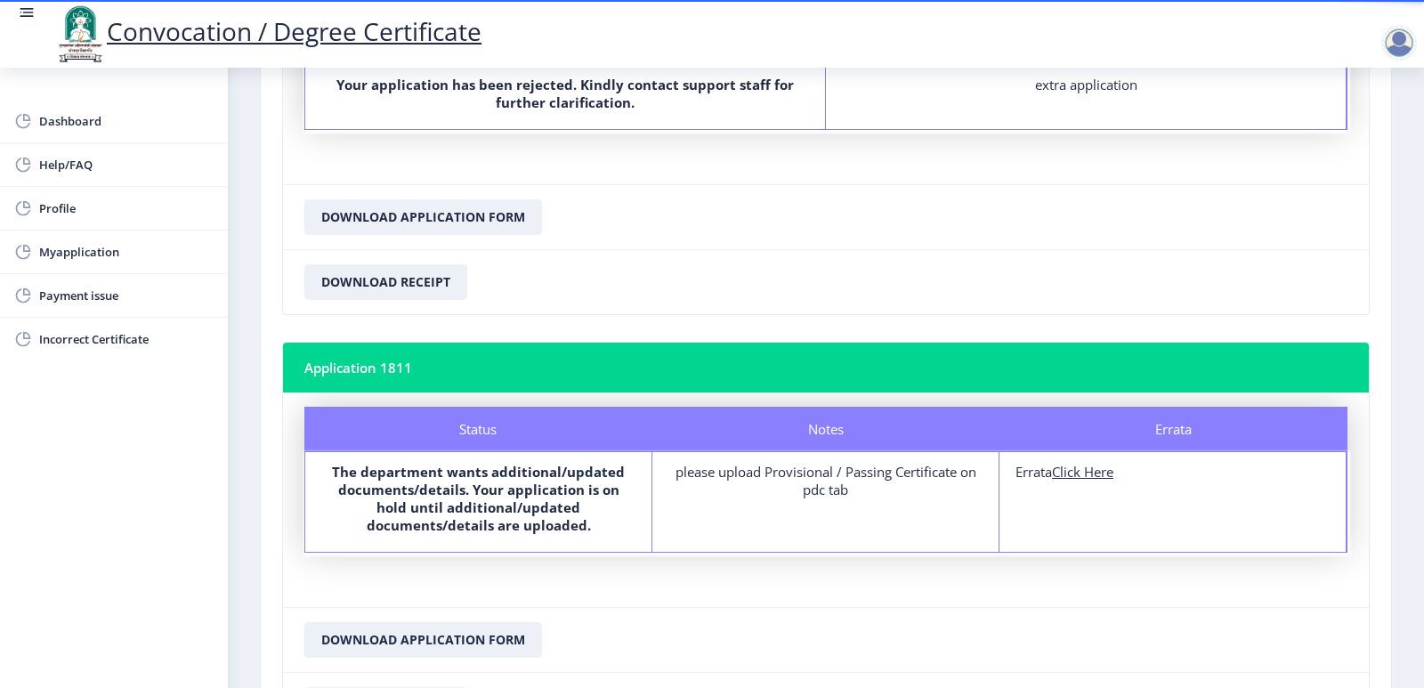
scroll to position [1569, 0]
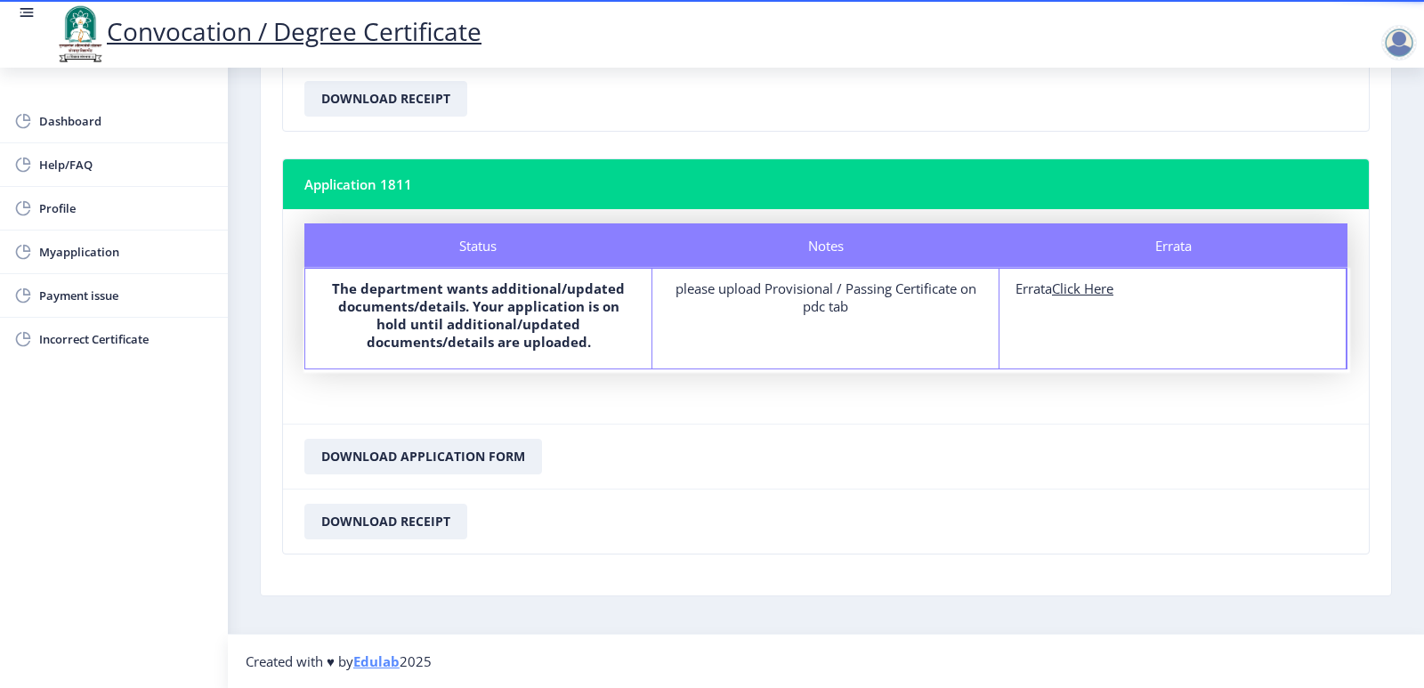
click at [1093, 287] on u "Click Here" at bounding box center [1082, 288] width 61 height 18
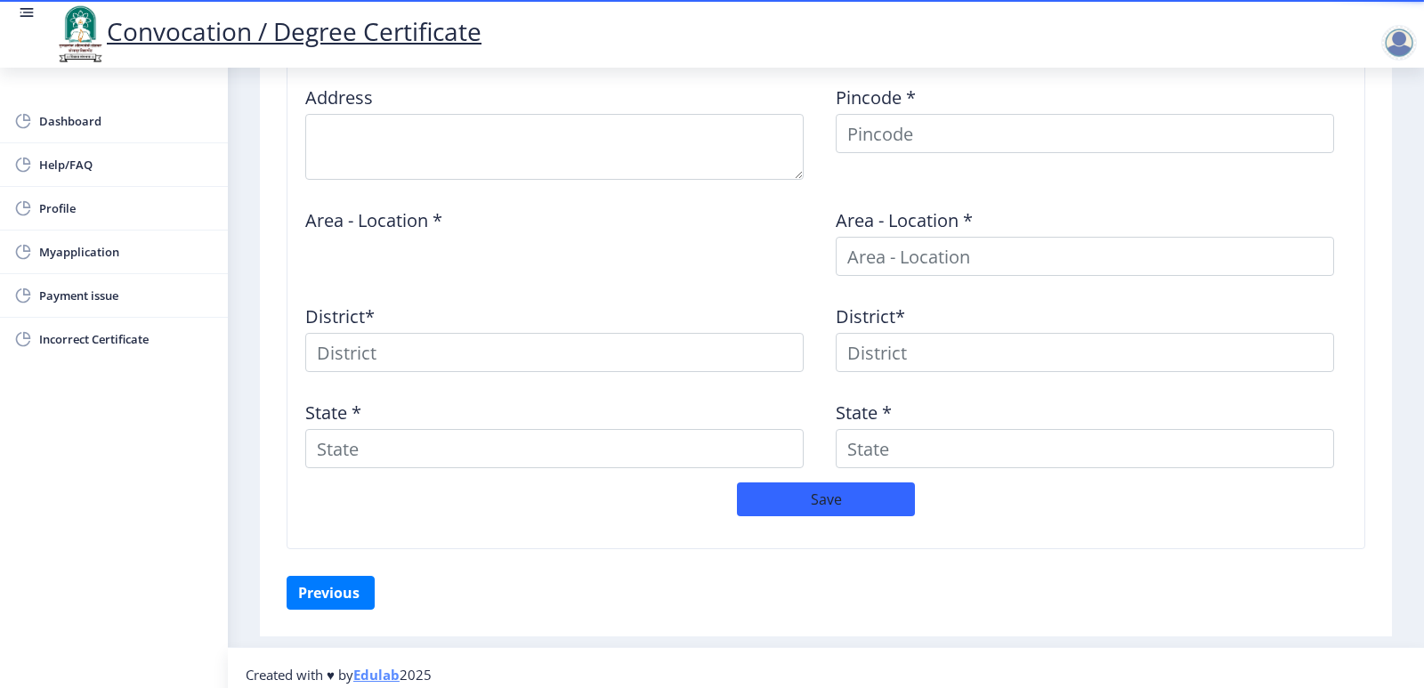
scroll to position [775, 0]
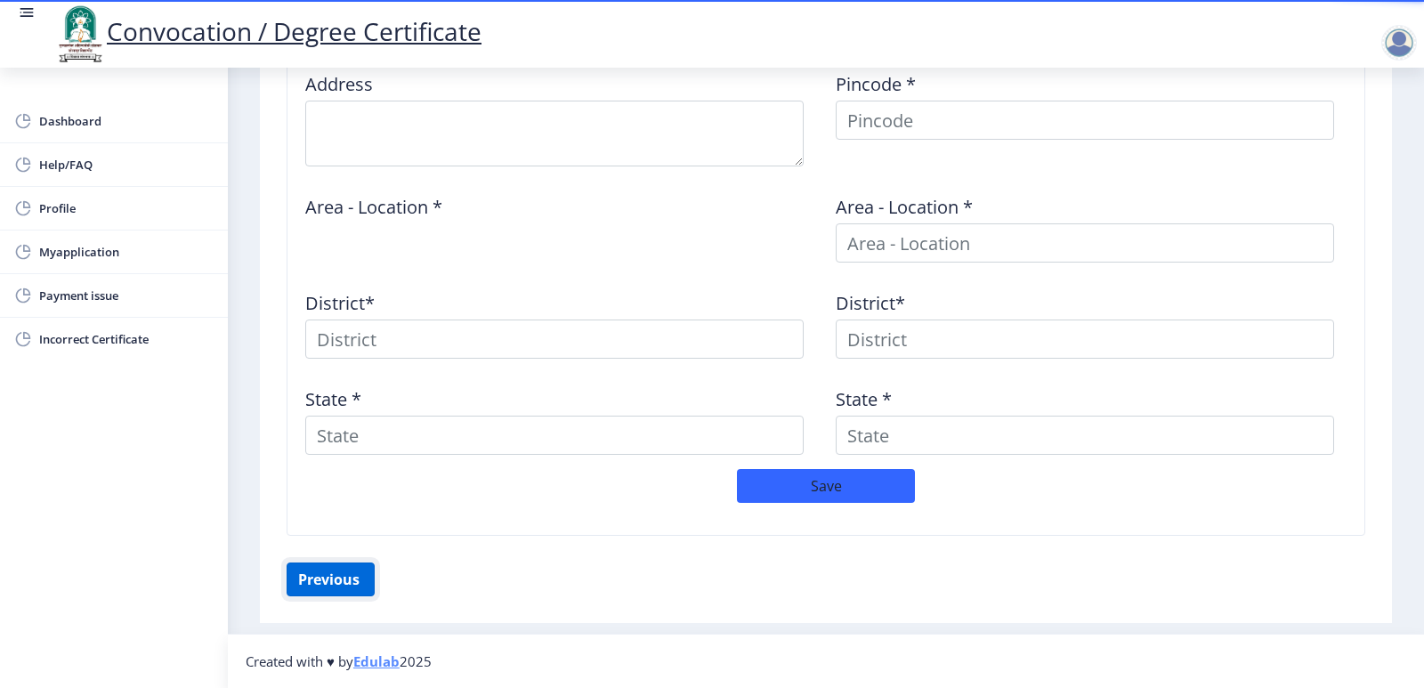
click at [320, 580] on button "Previous ‍" at bounding box center [331, 579] width 88 height 34
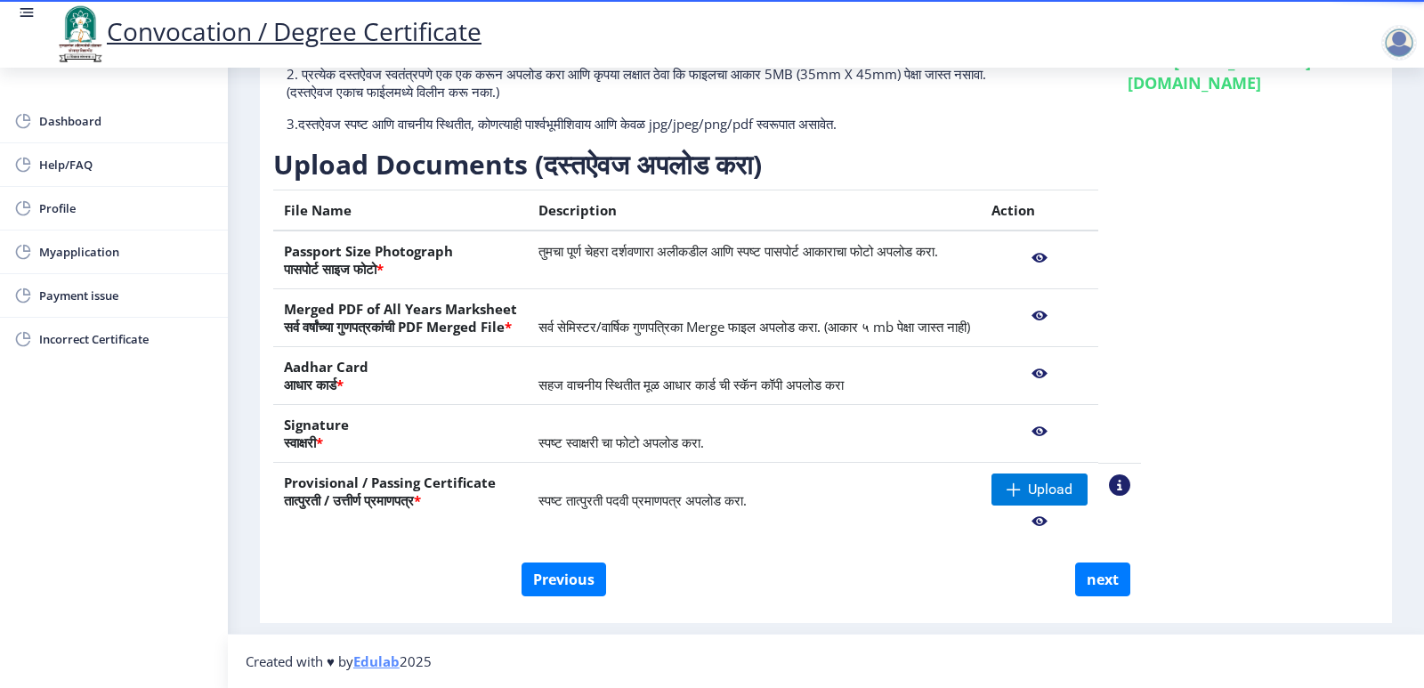
click at [1087, 521] on nb-action at bounding box center [1039, 521] width 96 height 32
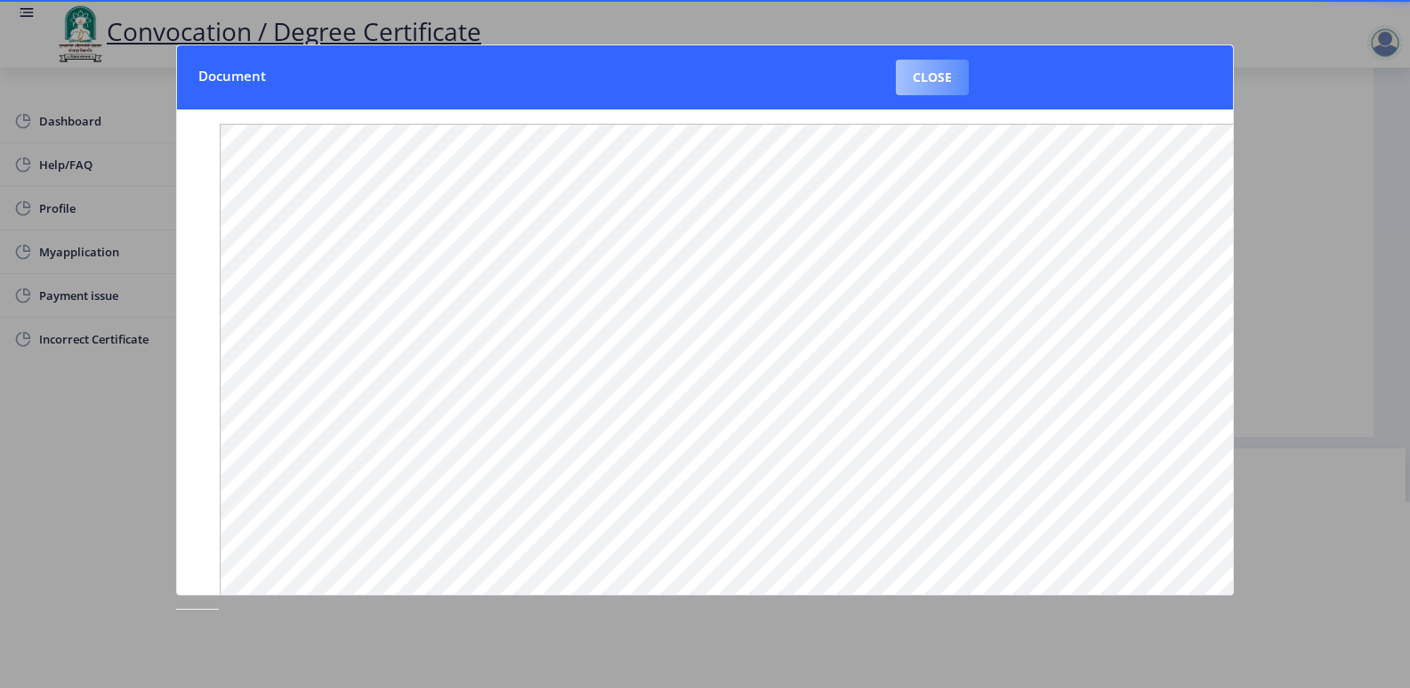
click at [945, 72] on button "Close" at bounding box center [932, 78] width 73 height 36
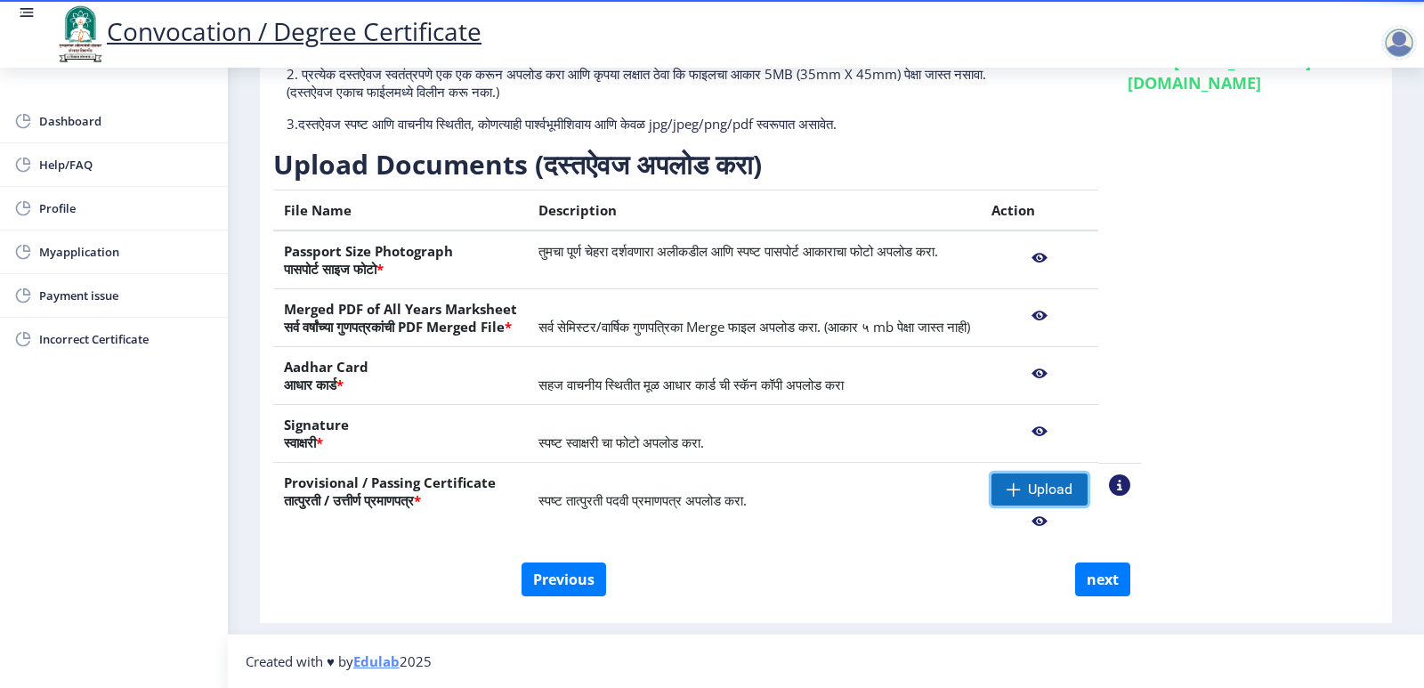
click at [1087, 496] on span "Upload" at bounding box center [1039, 489] width 96 height 32
click at [1404, 37] on div at bounding box center [1399, 43] width 36 height 36
click at [1364, 135] on span "Log out" at bounding box center [1353, 138] width 114 height 21
